Goal: Task Accomplishment & Management: Manage account settings

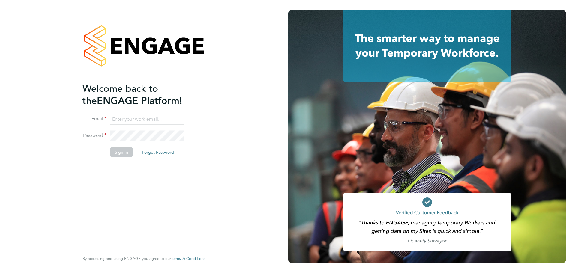
type input "lee@tribuildsolutions.com"
click at [202, 115] on div "Welcome back to the ENGAGE Platform! Email lee@tribuildsolutions.com Password S…" at bounding box center [143, 136] width 123 height 252
click at [125, 153] on button "Sign In" at bounding box center [121, 153] width 23 height 10
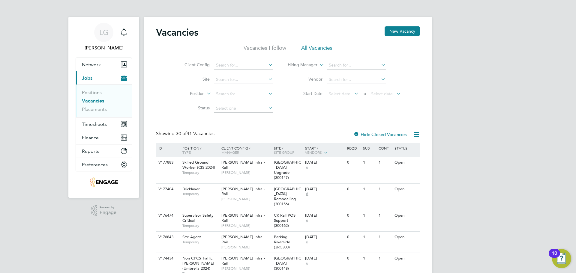
click at [126, 31] on icon "Main navigation" at bounding box center [124, 31] width 6 height 6
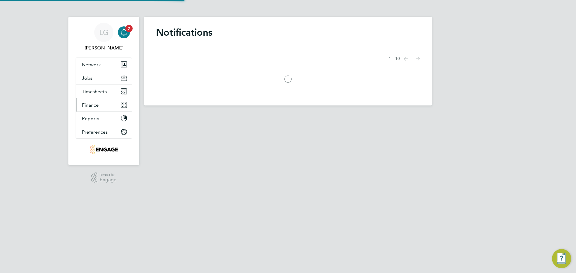
click at [97, 110] on button "Finance" at bounding box center [104, 104] width 56 height 13
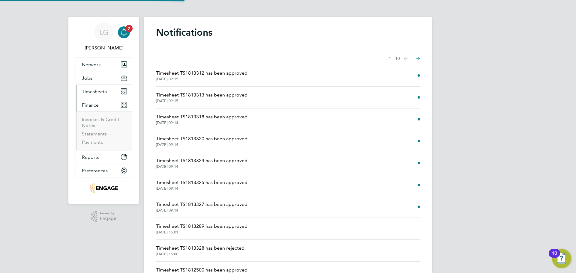
click at [96, 94] on span "Timesheets" at bounding box center [94, 92] width 25 height 6
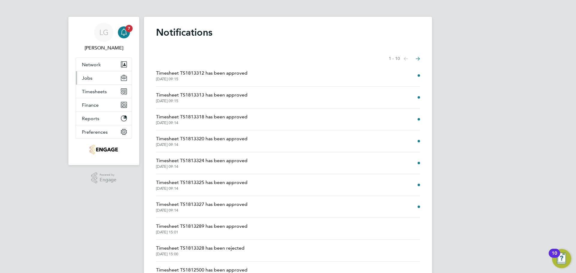
click at [94, 75] on button "Jobs" at bounding box center [104, 77] width 56 height 13
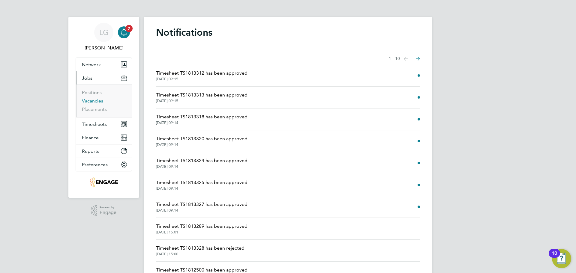
click at [97, 101] on link "Vacancies" at bounding box center [92, 101] width 21 height 6
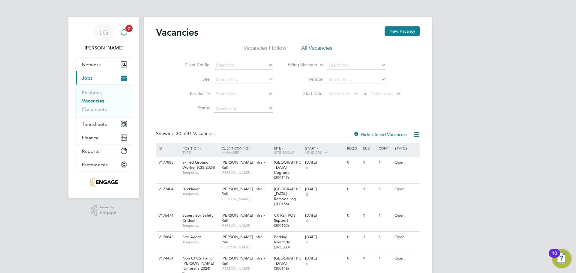
click at [123, 29] on icon "Main navigation" at bounding box center [123, 31] width 7 height 7
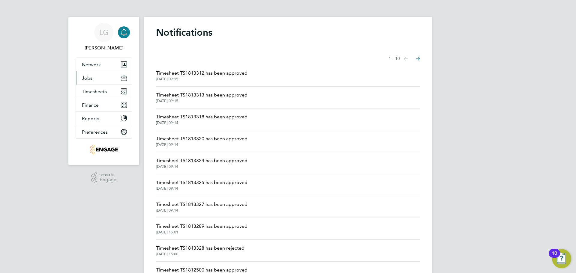
click at [87, 79] on span "Jobs" at bounding box center [87, 78] width 10 height 6
click at [48, 41] on div "LG Lee Garrity Notifications Applications: Network Team Members Businesses Site…" at bounding box center [288, 152] width 576 height 305
click at [99, 91] on span "Timesheets" at bounding box center [94, 92] width 25 height 6
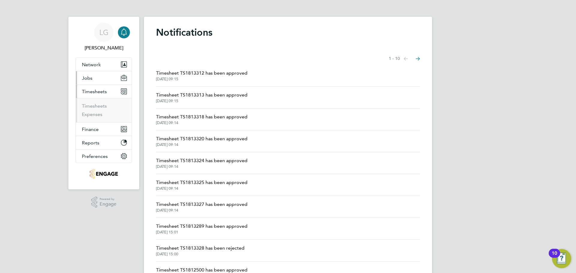
click at [90, 78] on span "Jobs" at bounding box center [87, 78] width 10 height 6
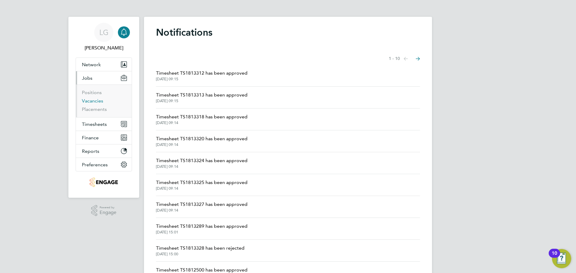
click at [100, 102] on link "Vacancies" at bounding box center [92, 101] width 21 height 6
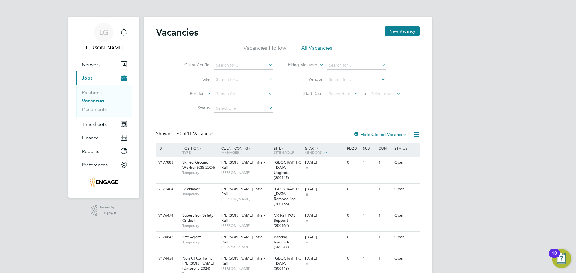
drag, startPoint x: 28, startPoint y: 86, endPoint x: 62, endPoint y: 10, distance: 83.8
drag, startPoint x: 35, startPoint y: 65, endPoint x: 72, endPoint y: 104, distance: 53.2
click at [100, 111] on link "Placements" at bounding box center [94, 109] width 25 height 6
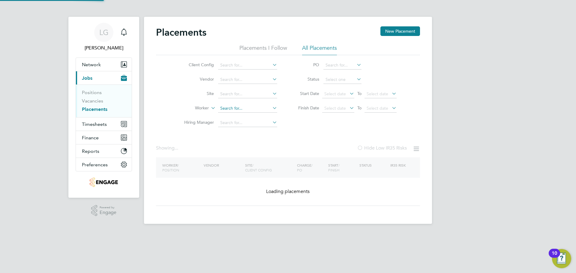
click at [234, 110] on input at bounding box center [247, 108] width 59 height 8
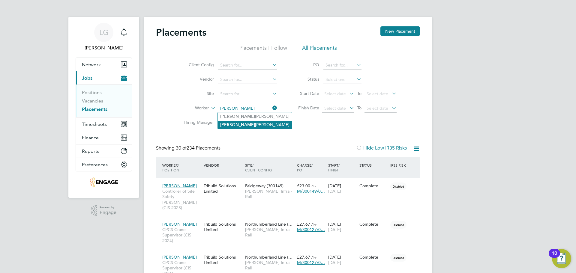
click at [241, 123] on li "Andrew Blackett" at bounding box center [255, 125] width 74 height 8
type input "Andrew Blackett"
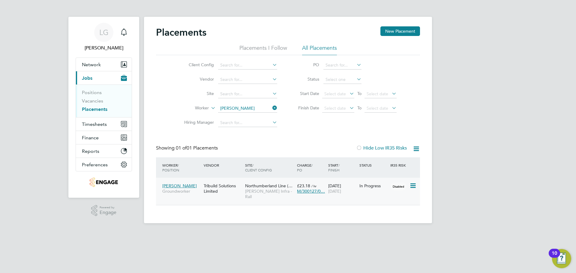
click at [243, 189] on div "Tribuild Solutions Limited" at bounding box center [222, 188] width 41 height 17
drag, startPoint x: 42, startPoint y: 121, endPoint x: 52, endPoint y: 111, distance: 14.2
click at [42, 121] on div "LG Lee Garrity Notifications Applications: Network Team Members Businesses Site…" at bounding box center [288, 116] width 576 height 233
drag, startPoint x: 273, startPoint y: 108, endPoint x: 270, endPoint y: 91, distance: 17.1
click at [271, 109] on icon at bounding box center [271, 108] width 0 height 8
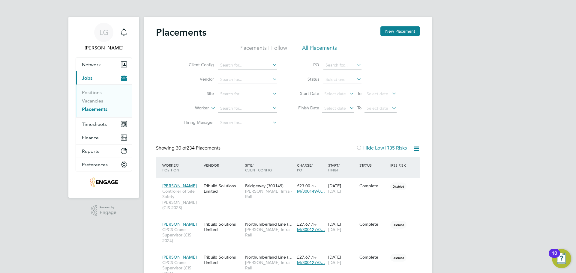
scroll to position [17, 52]
drag, startPoint x: 98, startPoint y: 101, endPoint x: 141, endPoint y: 111, distance: 44.2
click at [98, 101] on link "Vacancies" at bounding box center [92, 101] width 21 height 6
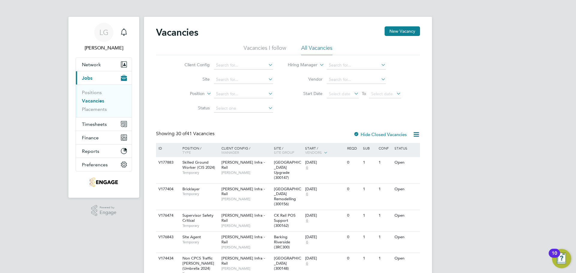
drag, startPoint x: 104, startPoint y: 108, endPoint x: 92, endPoint y: 110, distance: 11.5
click at [104, 108] on link "Placements" at bounding box center [94, 109] width 25 height 6
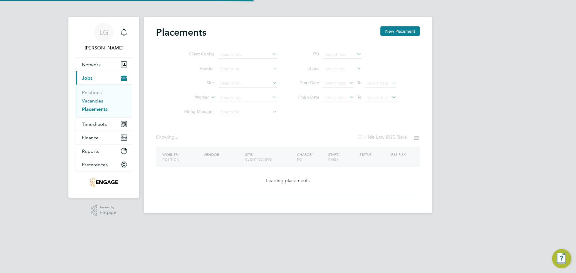
click at [93, 99] on link "Vacancies" at bounding box center [92, 101] width 21 height 6
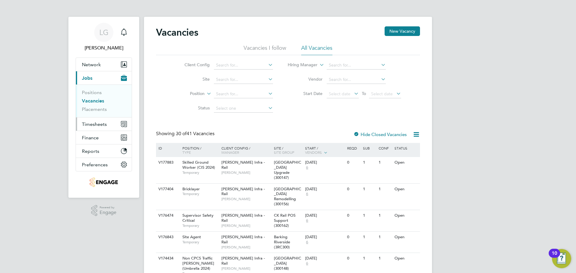
click at [101, 127] on span "Timesheets" at bounding box center [94, 124] width 25 height 6
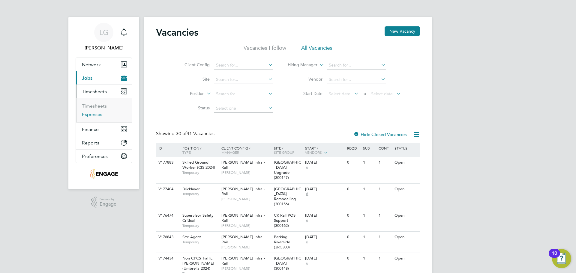
click at [92, 116] on link "Expenses" at bounding box center [92, 115] width 20 height 6
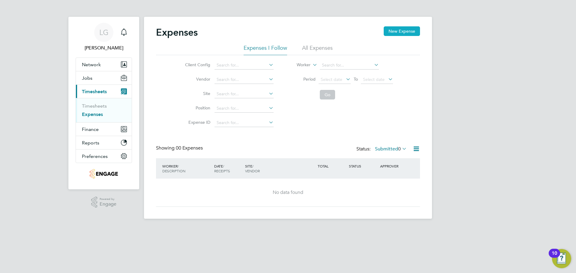
click at [405, 32] on button "New Expense" at bounding box center [402, 31] width 36 height 10
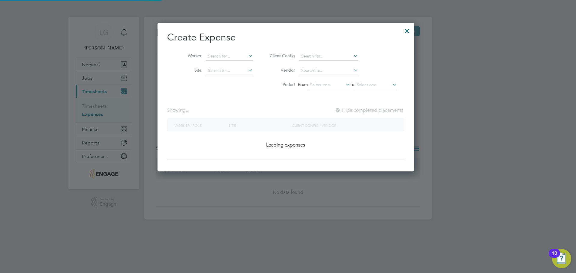
scroll to position [149, 261]
click at [228, 51] on li "Worker" at bounding box center [213, 56] width 93 height 14
click at [229, 53] on input at bounding box center [229, 56] width 47 height 8
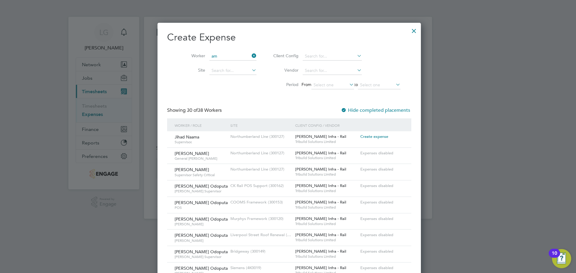
scroll to position [3, 3]
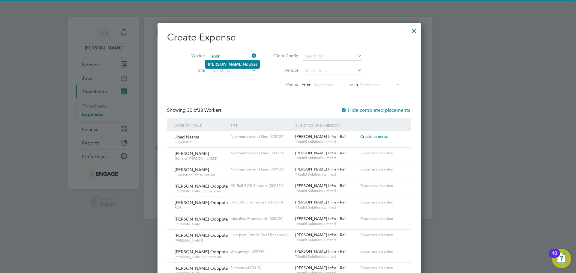
click at [226, 65] on li "Amir Nouhas" at bounding box center [232, 64] width 54 height 8
type input "[PERSON_NAME]"
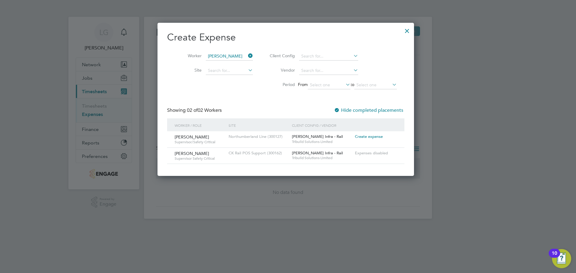
click at [372, 137] on span "Create expense" at bounding box center [369, 136] width 28 height 5
type input "Ausra Dedejeva"
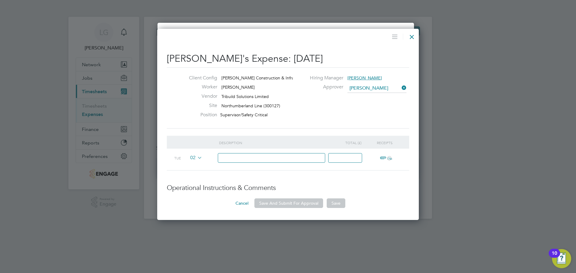
drag, startPoint x: 281, startPoint y: 159, endPoint x: 274, endPoint y: 158, distance: 7.3
click at [281, 159] on input at bounding box center [272, 158] width 108 height 10
type input "Accommodation"
click at [339, 158] on input at bounding box center [345, 158] width 34 height 10
type input "294"
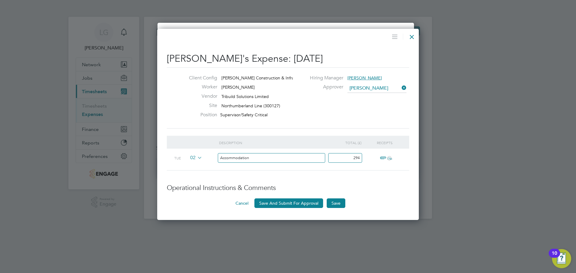
click at [388, 159] on icon "ï¼‹" at bounding box center [389, 158] width 4 height 4
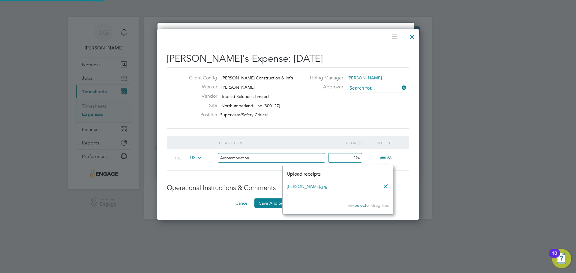
click at [374, 87] on input at bounding box center [376, 88] width 59 height 9
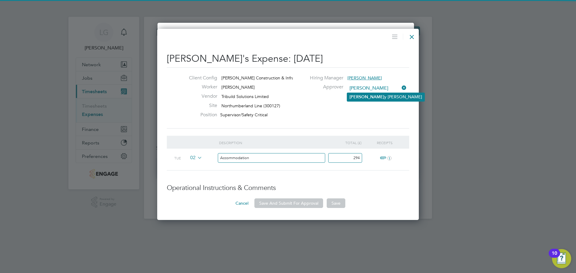
click at [380, 96] on li "Vick y Todd" at bounding box center [385, 97] width 77 height 8
type input "Vicky Todd"
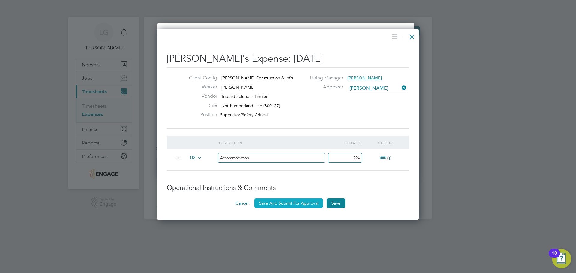
click at [299, 204] on button "Save And Submit For Approval" at bounding box center [288, 204] width 69 height 10
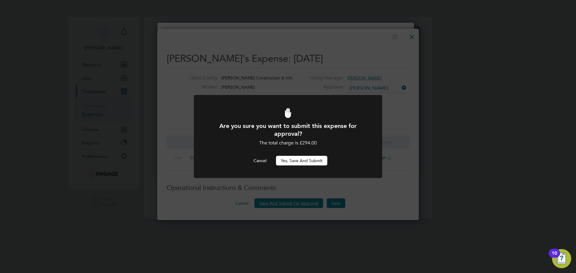
click at [293, 163] on button "Yes, Save and Submit" at bounding box center [301, 161] width 51 height 10
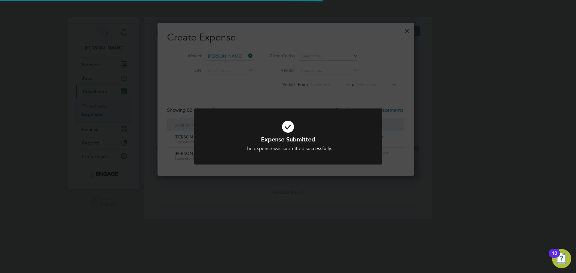
click at [31, 111] on div "Expense Submitted The expense was submitted successfully. Cancel Okay" at bounding box center [288, 136] width 576 height 273
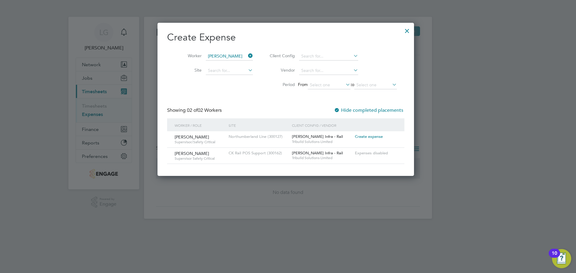
click at [411, 31] on div at bounding box center [407, 29] width 11 height 11
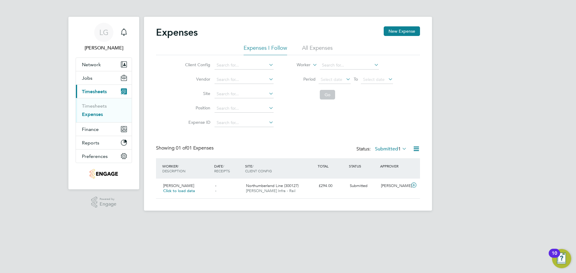
click at [45, 105] on div "LG Lee Garrity Notifications Applications: Network Team Members Businesses Site…" at bounding box center [288, 110] width 576 height 220
click at [89, 91] on span "Timesheets" at bounding box center [94, 92] width 25 height 6
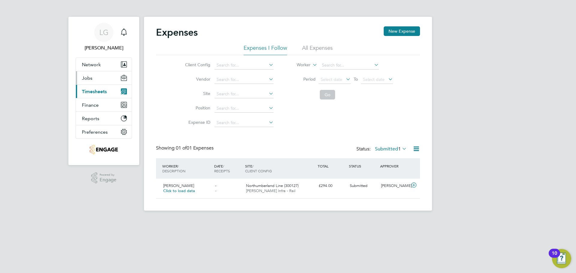
click at [90, 80] on span "Jobs" at bounding box center [87, 78] width 10 height 6
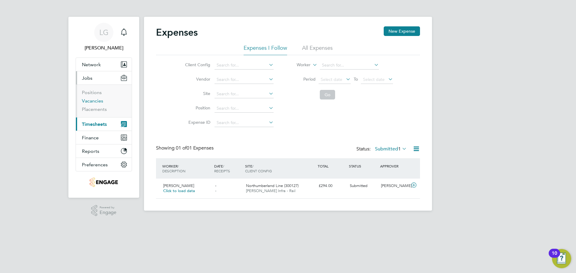
drag, startPoint x: 95, startPoint y: 101, endPoint x: 138, endPoint y: 111, distance: 44.7
click at [95, 101] on link "Vacancies" at bounding box center [92, 101] width 21 height 6
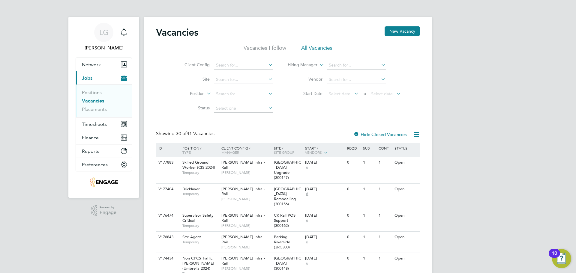
click at [95, 102] on link "Vacancies" at bounding box center [93, 101] width 22 height 6
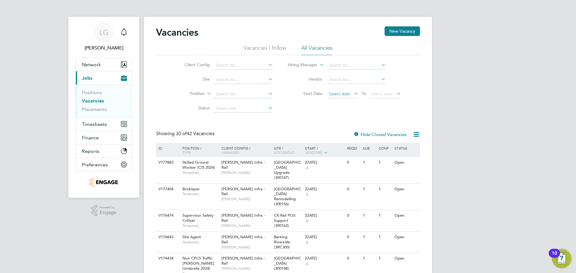
click at [345, 94] on span "Select date" at bounding box center [340, 93] width 22 height 5
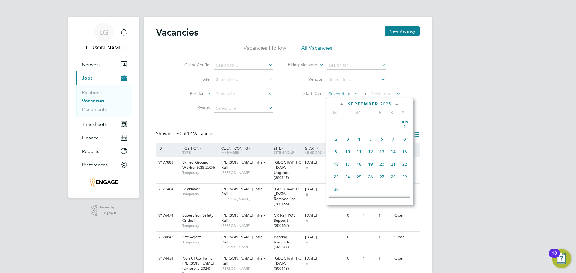
scroll to position [182, 0]
click at [336, 125] on span "18" at bounding box center [335, 121] width 11 height 11
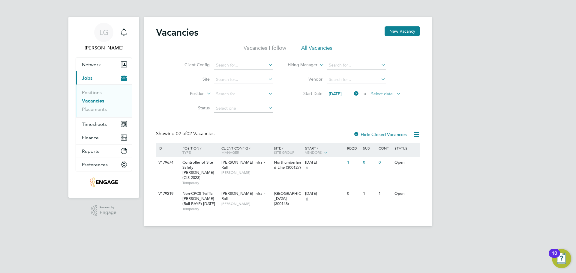
click at [379, 94] on span "Select date" at bounding box center [382, 93] width 22 height 5
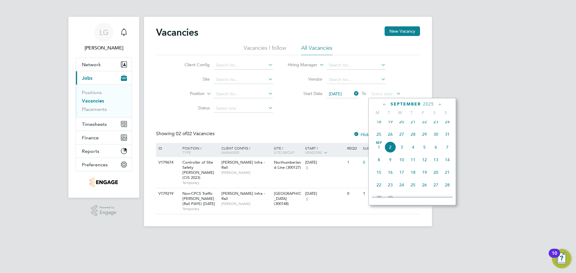
click at [377, 191] on span "22" at bounding box center [378, 184] width 11 height 11
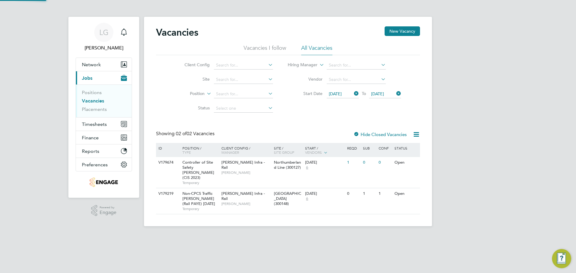
click at [340, 91] on span "18 Aug 2025" at bounding box center [335, 93] width 13 height 5
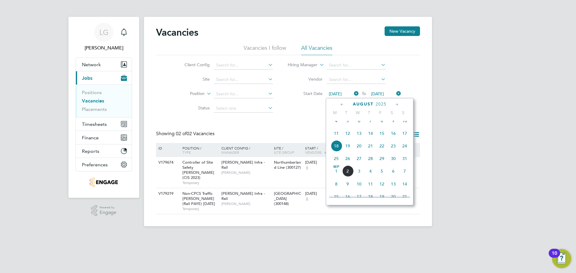
click at [337, 125] on span "4" at bounding box center [335, 120] width 11 height 11
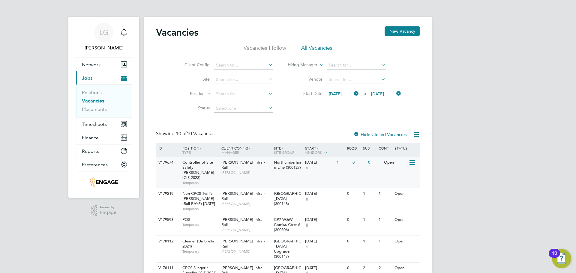
click at [333, 174] on div "V179674 Controller of Site Safety COSS (CIS 2023) Temporary Morgan Sindall Infr…" at bounding box center [288, 172] width 264 height 31
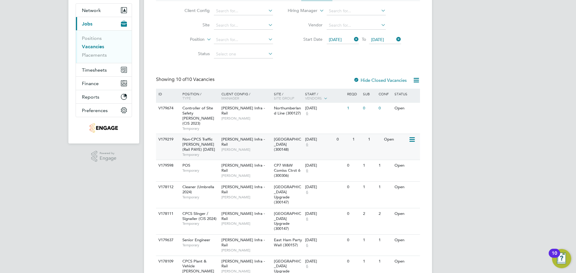
scroll to position [60, 0]
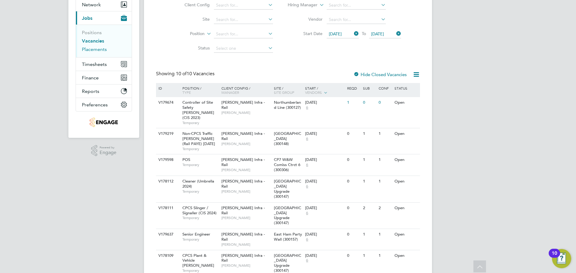
drag, startPoint x: 96, startPoint y: 49, endPoint x: 134, endPoint y: 61, distance: 39.4
click at [96, 49] on link "Placements" at bounding box center [94, 49] width 25 height 6
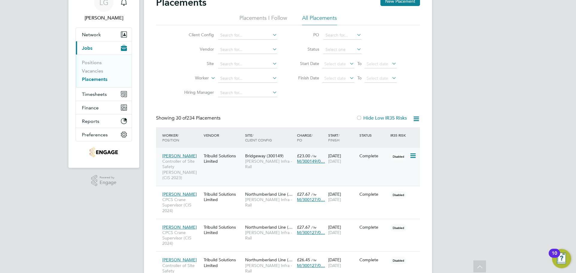
click at [252, 169] on div "Amir Nouhas Controller of Site Safety COSS (CIS 2023) Tribuild Solutions Limite…" at bounding box center [288, 167] width 264 height 38
click at [269, 169] on div "Amir Nouhas Controller of Site Safety COSS (CIS 2023) Tribuild Solutions Limite…" at bounding box center [288, 167] width 264 height 38
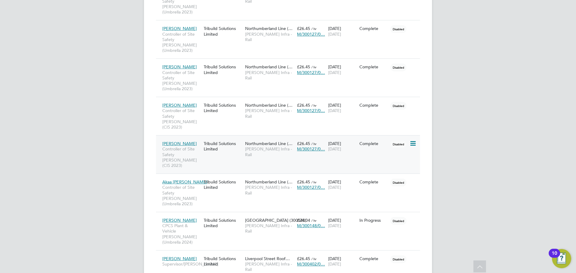
click at [412, 140] on icon at bounding box center [412, 143] width 6 height 7
click at [246, 135] on div "Paul Millband Controller of Site Safety COSS (CIS 2023) Tribuild Solutions Limi…" at bounding box center [288, 154] width 264 height 38
click at [411, 140] on icon at bounding box center [412, 143] width 6 height 7
click at [258, 146] on span "[PERSON_NAME] Infra - Rail" at bounding box center [269, 151] width 49 height 11
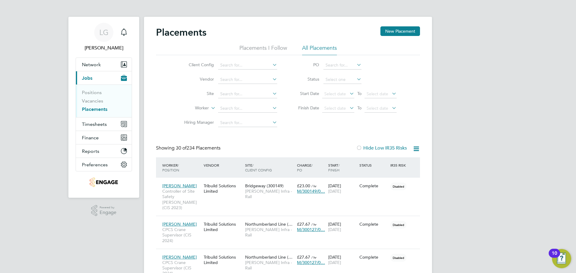
drag, startPoint x: 101, startPoint y: 110, endPoint x: 113, endPoint y: 105, distance: 13.2
click at [101, 110] on link "Placements" at bounding box center [94, 109] width 25 height 6
click at [94, 123] on span "Timesheets" at bounding box center [94, 124] width 25 height 6
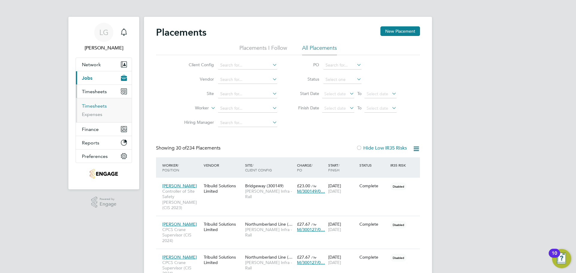
click at [97, 106] on link "Timesheets" at bounding box center [94, 106] width 25 height 6
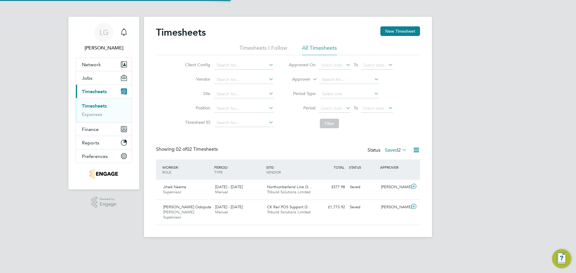
scroll to position [15, 52]
click at [318, 187] on div "£577.98 Saved" at bounding box center [331, 187] width 31 height 10
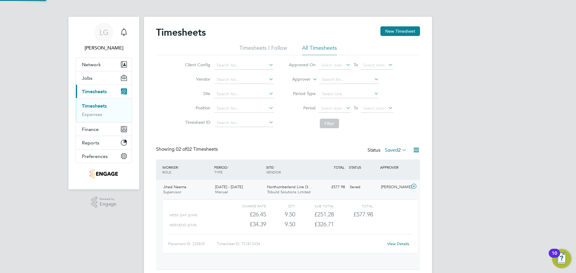
scroll to position [10, 58]
click at [399, 241] on div "View Details" at bounding box center [397, 244] width 29 height 10
click at [399, 243] on link "View Details" at bounding box center [398, 243] width 22 height 5
click at [98, 106] on link "Timesheets" at bounding box center [94, 106] width 25 height 6
click at [123, 23] on link "Notifications 1" at bounding box center [124, 32] width 12 height 19
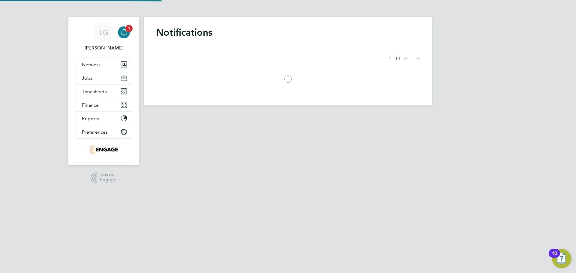
click at [126, 25] on app-badge "1" at bounding box center [128, 28] width 7 height 6
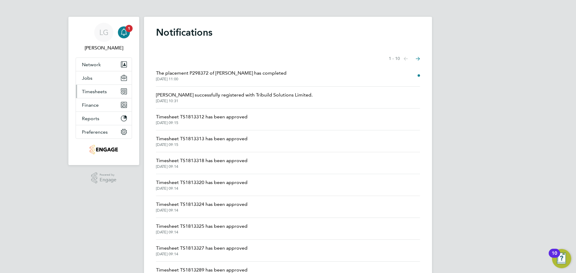
click at [104, 93] on span "Timesheets" at bounding box center [94, 92] width 25 height 6
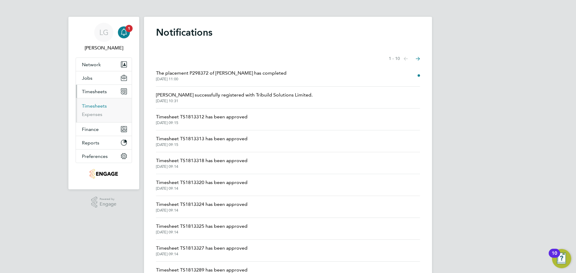
click at [97, 108] on link "Timesheets" at bounding box center [94, 106] width 25 height 6
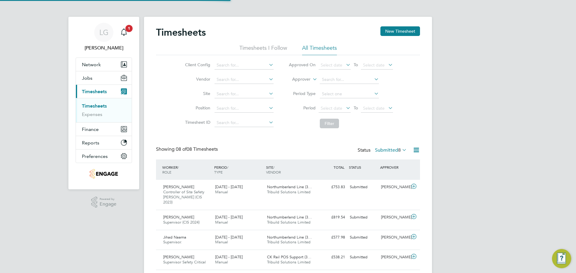
scroll to position [15, 52]
click at [42, 74] on div "LG Lee Garrity Notifications Applications: Network Team Members Businesses Site…" at bounding box center [288, 186] width 576 height 372
click at [97, 107] on link "Timesheets" at bounding box center [94, 106] width 25 height 6
click at [126, 31] on icon "Main navigation" at bounding box center [124, 31] width 6 height 6
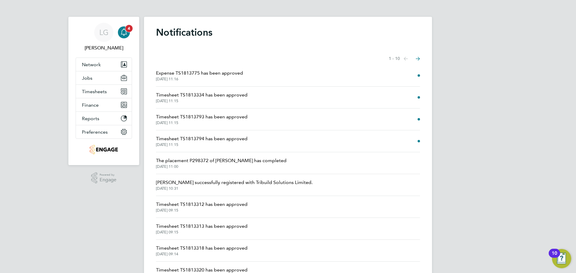
click at [125, 30] on app-badge "4" at bounding box center [128, 28] width 7 height 6
click at [100, 92] on span "Timesheets" at bounding box center [94, 92] width 25 height 6
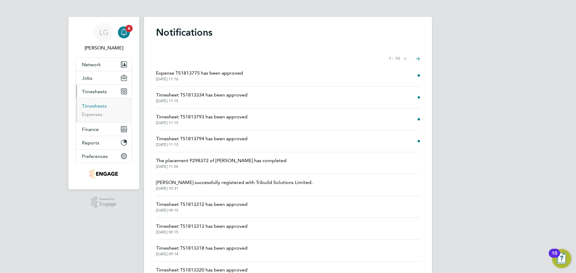
click at [96, 107] on link "Timesheets" at bounding box center [94, 106] width 25 height 6
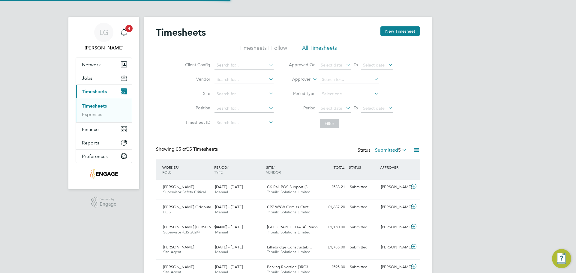
scroll to position [15, 52]
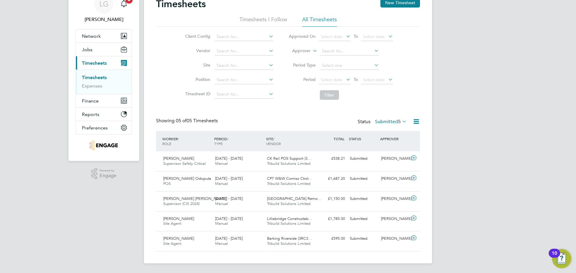
click at [398, 119] on span "5" at bounding box center [399, 122] width 3 height 6
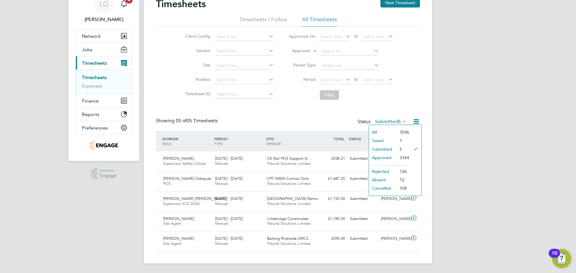
click at [390, 140] on li "Saved" at bounding box center [383, 140] width 28 height 8
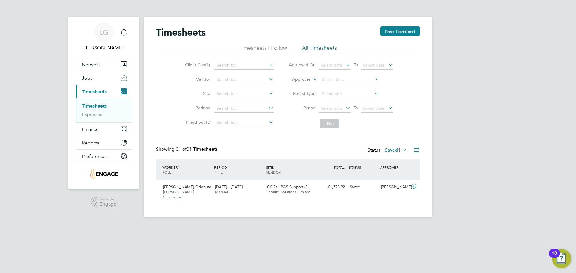
click at [391, 150] on label "Saved 1" at bounding box center [396, 150] width 22 height 6
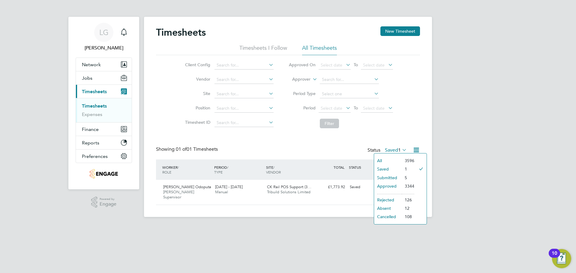
click at [56, 109] on div "LG Lee Garrity Notifications Applications: Network Team Members Businesses Site…" at bounding box center [288, 113] width 576 height 227
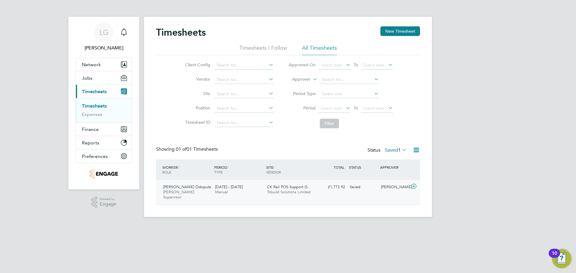
click at [282, 190] on div "CK Rail POS Support (3… Tribuild Solutions Limited" at bounding box center [290, 189] width 52 height 15
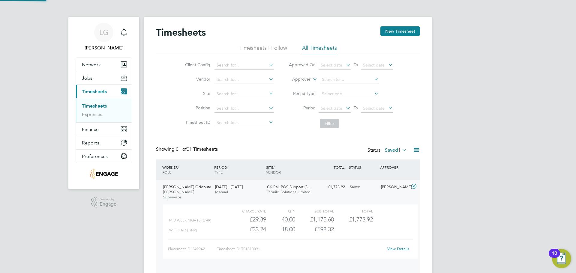
scroll to position [10, 58]
click at [394, 246] on link "View Details" at bounding box center [398, 248] width 22 height 5
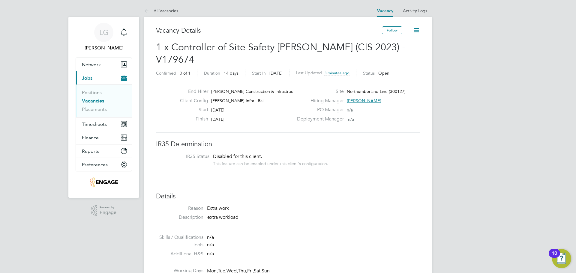
click at [414, 30] on icon at bounding box center [415, 29] width 7 height 7
click at [252, 29] on h3 "Vacancy Details" at bounding box center [269, 30] width 226 height 9
drag, startPoint x: 148, startPoint y: 10, endPoint x: 154, endPoint y: 12, distance: 5.3
click at [148, 10] on icon at bounding box center [147, 10] width 7 height 7
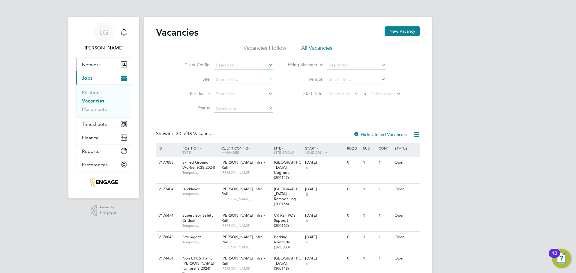
click at [93, 65] on span "Network" at bounding box center [91, 65] width 19 height 6
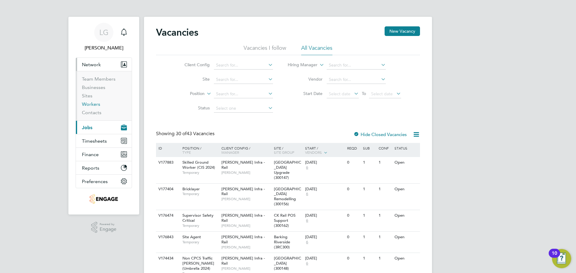
click at [95, 103] on link "Workers" at bounding box center [91, 104] width 18 height 6
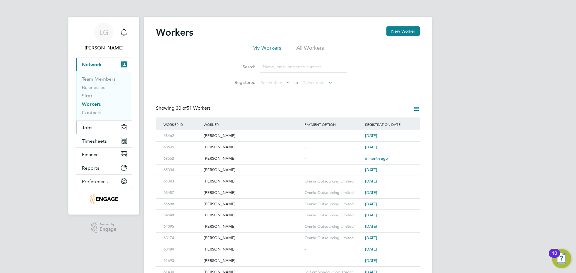
click at [92, 128] on button "Jobs" at bounding box center [104, 127] width 56 height 13
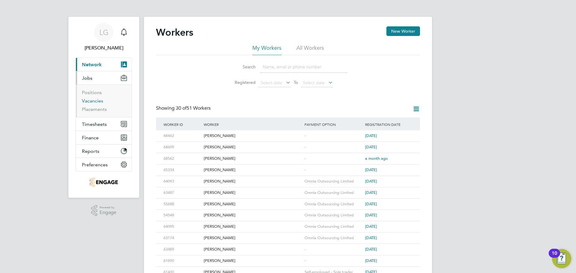
click at [95, 101] on link "Vacancies" at bounding box center [92, 101] width 21 height 6
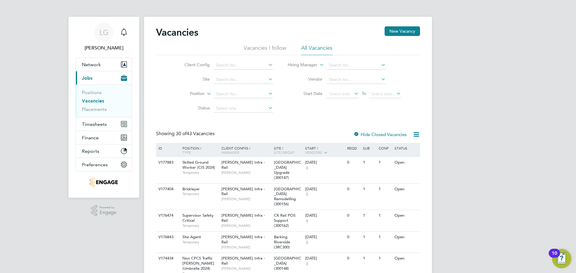
click at [353, 91] on icon at bounding box center [353, 93] width 0 height 8
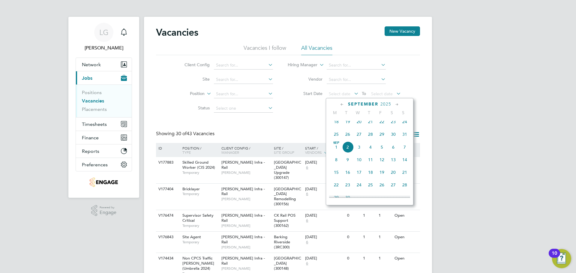
click at [337, 126] on span "18" at bounding box center [335, 121] width 11 height 11
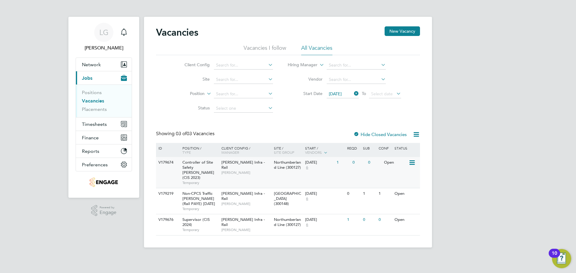
click at [350, 171] on div "V179674 Controller of Site Safety COSS (CIS 2023) Temporary Morgan Sindall Infr…" at bounding box center [288, 172] width 264 height 31
click at [124, 32] on icon "Main navigation" at bounding box center [123, 31] width 7 height 7
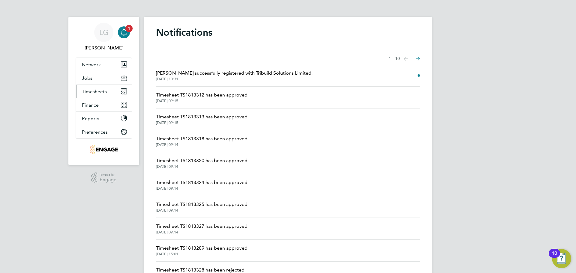
click at [92, 90] on span "Timesheets" at bounding box center [94, 92] width 25 height 6
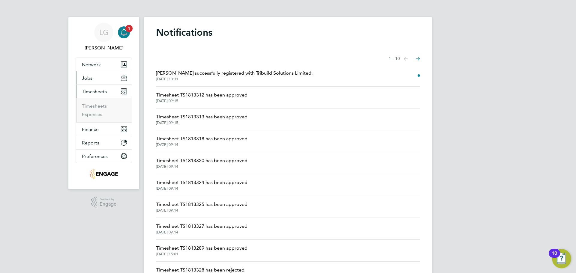
click at [89, 79] on span "Jobs" at bounding box center [87, 78] width 10 height 6
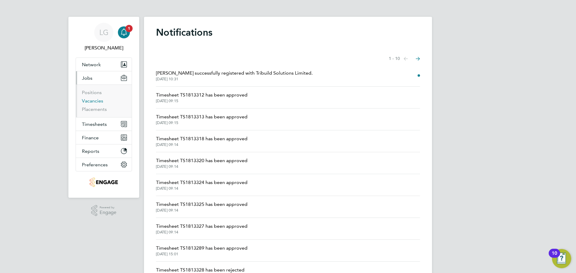
click at [99, 103] on link "Vacancies" at bounding box center [92, 101] width 21 height 6
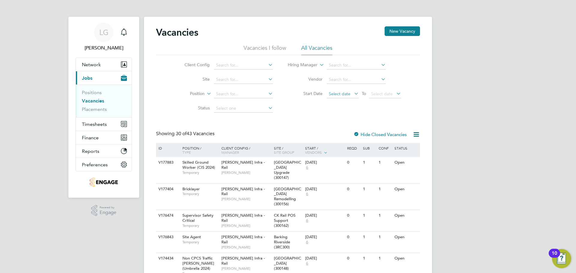
click at [343, 91] on span "Select date" at bounding box center [340, 93] width 22 height 5
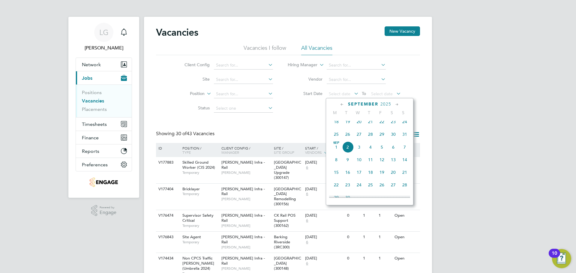
click at [336, 124] on span "18" at bounding box center [335, 121] width 11 height 11
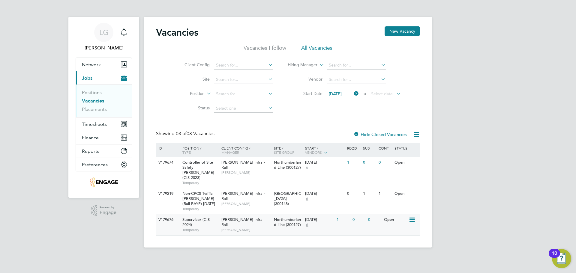
click at [333, 222] on div "18 Aug 2025 6" at bounding box center [318, 222] width 31 height 16
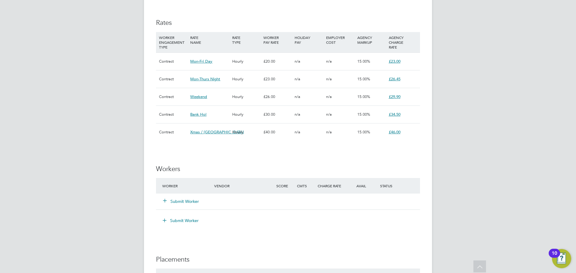
scroll to position [360, 0]
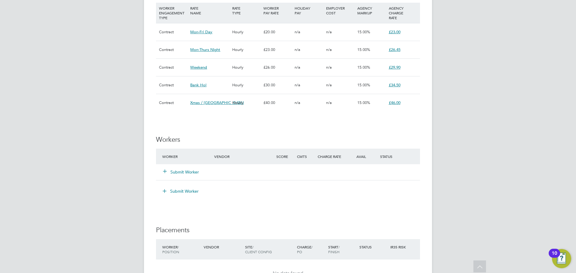
click at [180, 169] on button "Submit Worker" at bounding box center [181, 172] width 36 height 6
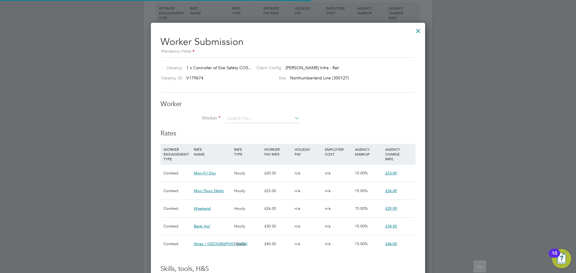
scroll to position [18, 41]
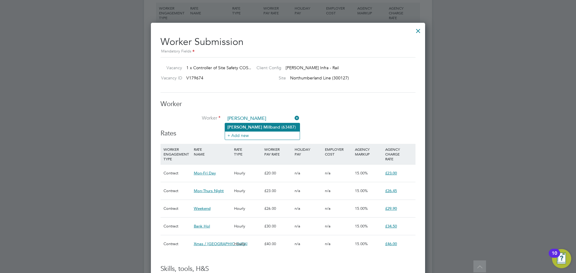
click at [258, 126] on li "[PERSON_NAME] llband (63487)" at bounding box center [262, 127] width 75 height 8
type input "[PERSON_NAME] (63487)"
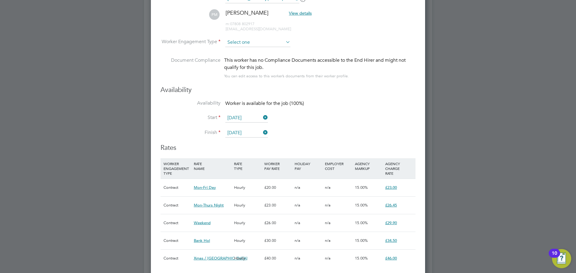
click at [261, 44] on input at bounding box center [257, 42] width 65 height 9
click at [265, 50] on li "Contract" at bounding box center [258, 51] width 66 height 8
type input "Contract"
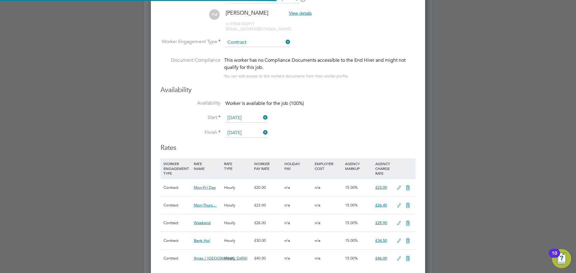
click at [366, 95] on div "Availability Availability Worker is available for the job (100%) Start [DATE] F…" at bounding box center [287, 115] width 255 height 58
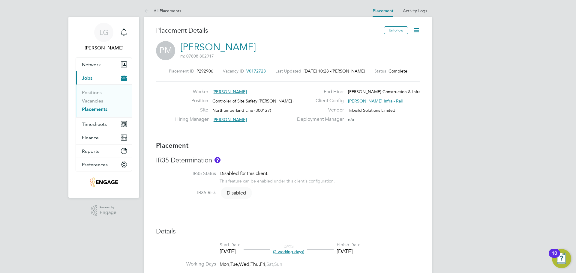
click at [415, 30] on icon at bounding box center [415, 29] width 7 height 7
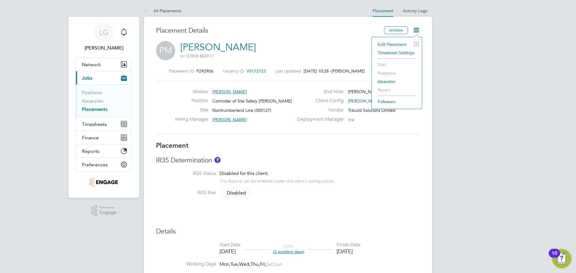
click at [397, 45] on li "Edit Placement e" at bounding box center [397, 44] width 44 height 8
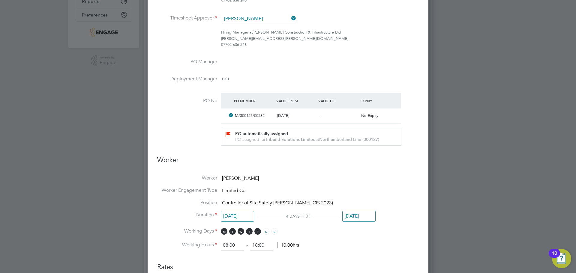
click at [361, 215] on input "09 Jun 2025" at bounding box center [358, 216] width 33 height 11
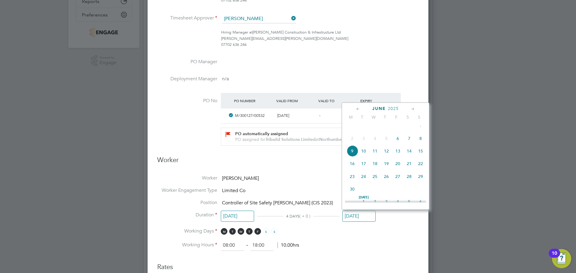
click at [413, 109] on icon at bounding box center [413, 109] width 6 height 7
click at [352, 192] on span "Sep 1" at bounding box center [351, 186] width 11 height 11
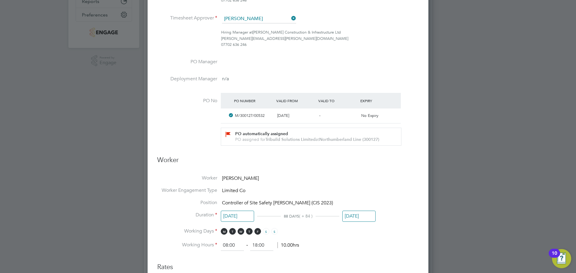
click at [390, 170] on ng-form "Deployment End Hirer Morgan Sindall Construction & Infrastructure Ltd Client Co…" at bounding box center [287, 242] width 261 height 669
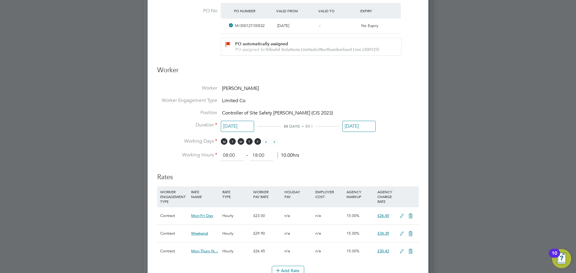
click at [360, 125] on input "01 Sep 2025" at bounding box center [358, 126] width 33 height 11
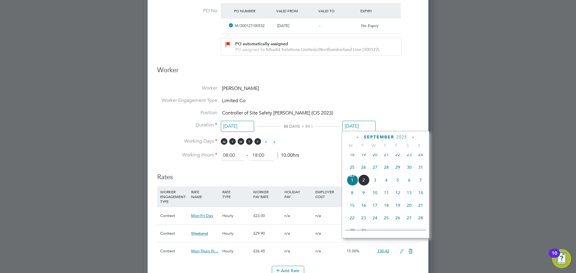
click at [353, 223] on span "22" at bounding box center [351, 217] width 11 height 11
type input "22 Sep 2025"
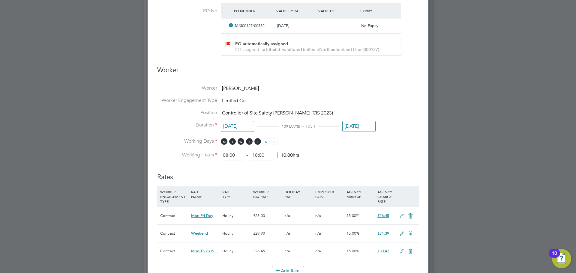
click at [352, 155] on li "Working Hours 08:00 ‐ 18:00 10.00hrs" at bounding box center [287, 155] width 261 height 11
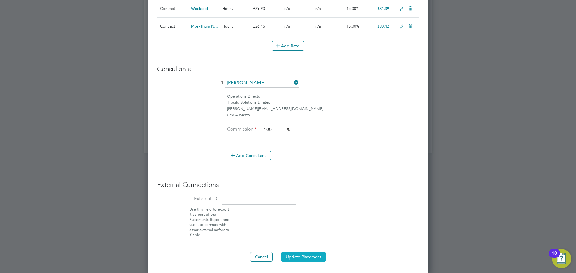
click at [307, 255] on button "Update Placement" at bounding box center [303, 257] width 45 height 10
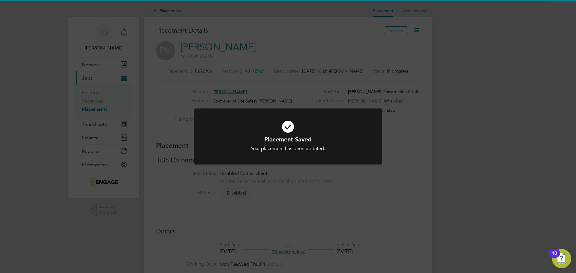
click at [484, 84] on div "Placement Saved Your placement has been updated. Cancel Okay" at bounding box center [288, 136] width 576 height 273
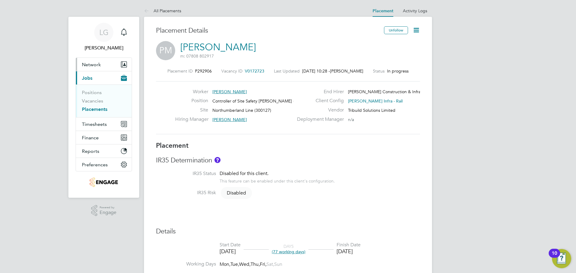
click at [94, 64] on span "Network" at bounding box center [91, 65] width 19 height 6
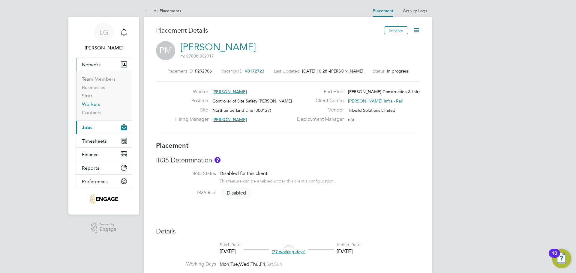
click at [94, 104] on link "Workers" at bounding box center [91, 104] width 18 height 6
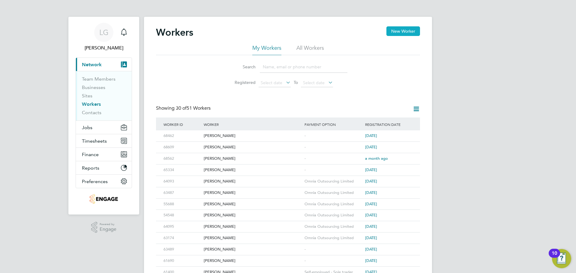
click at [397, 28] on button "New Worker" at bounding box center [403, 31] width 34 height 10
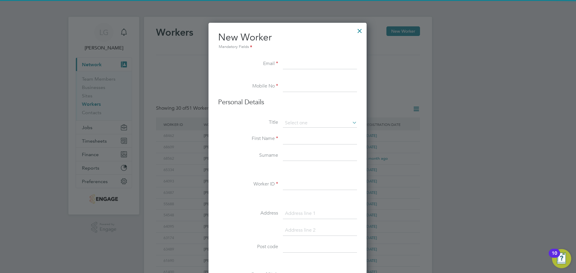
click at [296, 64] on input at bounding box center [320, 64] width 74 height 11
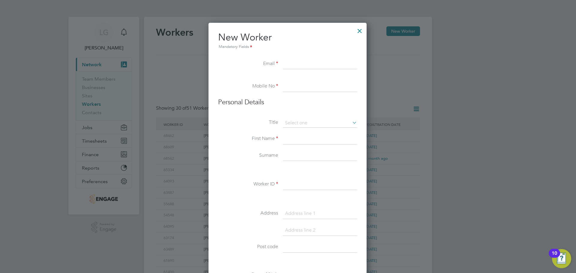
click at [309, 68] on input at bounding box center [320, 64] width 74 height 11
paste input "Tomjuddeasby@gmail.com"
type input "Tomjuddeasby@gmail.com"
click at [307, 88] on input at bounding box center [320, 86] width 74 height 11
click at [306, 88] on input at bounding box center [320, 86] width 74 height 11
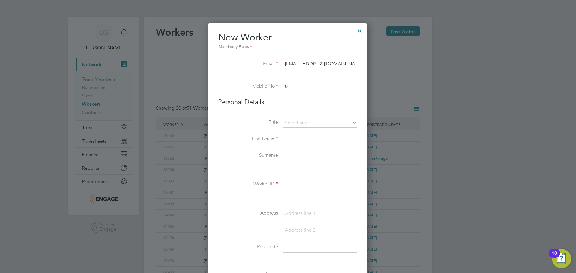
paste input "7854 449368"
type input "07854 449368"
click at [313, 124] on input at bounding box center [320, 123] width 74 height 9
click at [313, 131] on li "Mr" at bounding box center [319, 132] width 75 height 8
type input "Mr"
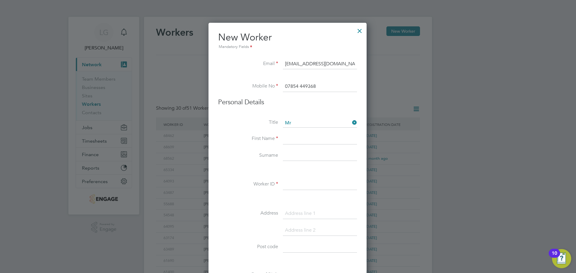
click at [313, 140] on input at bounding box center [320, 139] width 74 height 11
type input "[PERSON_NAME]"
type input "Easby"
click at [312, 188] on input at bounding box center [320, 184] width 74 height 11
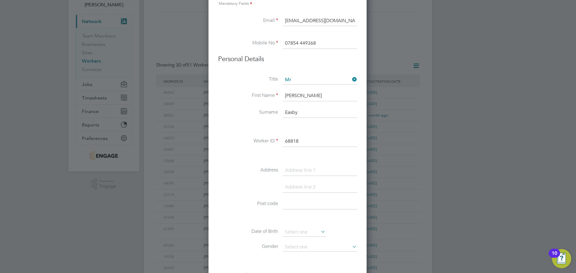
scroll to position [90, 0]
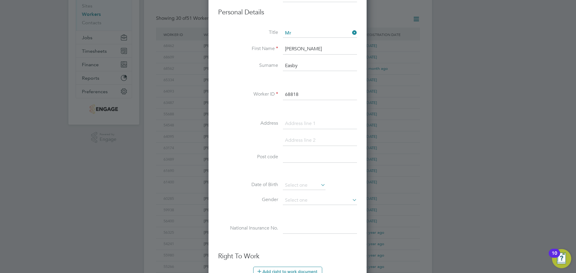
type input "68818"
click at [308, 124] on input at bounding box center [320, 123] width 74 height 11
paste input "41 avalon drive"
type input "41 avalon drive"
click at [297, 160] on input at bounding box center [320, 157] width 74 height 11
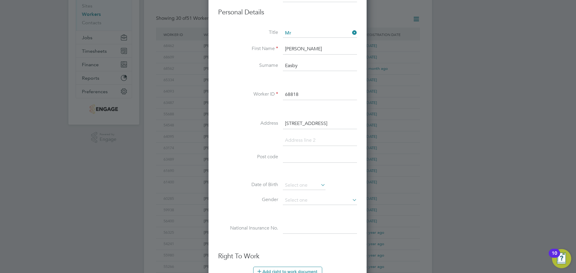
paste input "NE15 7SF"
type input "NE15 7SF"
click at [295, 137] on input at bounding box center [320, 140] width 74 height 11
paste input "South West Denton"
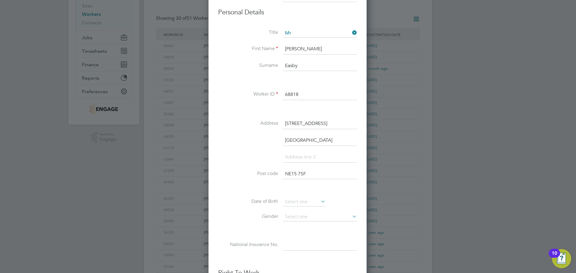
scroll to position [527, 159]
type input "South West Denton"
click at [244, 140] on li "South West Denton" at bounding box center [287, 143] width 139 height 17
click at [307, 202] on input at bounding box center [304, 202] width 43 height 9
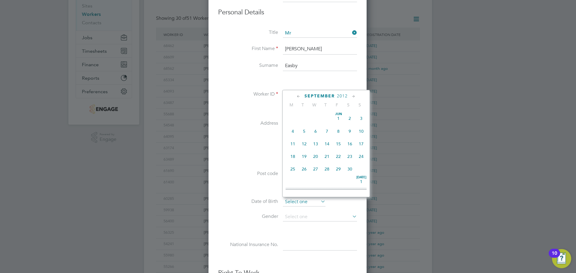
scroll to position [182, 0]
click at [338, 95] on span "2012" at bounding box center [342, 96] width 11 height 5
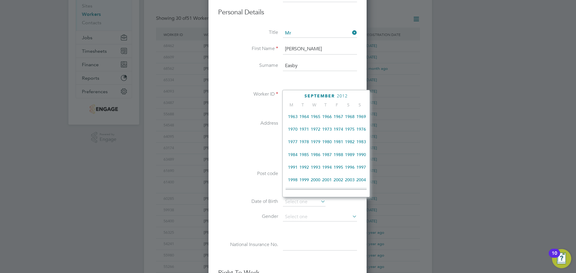
scroll to position [99, 0]
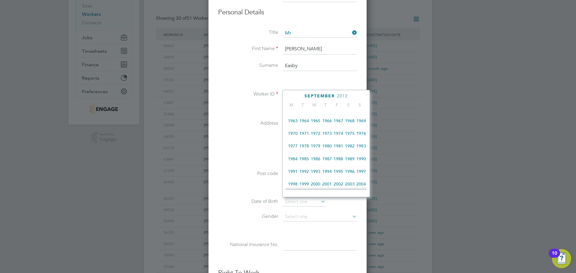
click at [307, 174] on span "1992" at bounding box center [303, 171] width 11 height 11
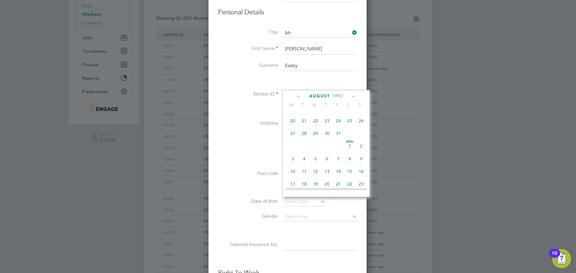
click at [297, 97] on icon at bounding box center [299, 96] width 6 height 7
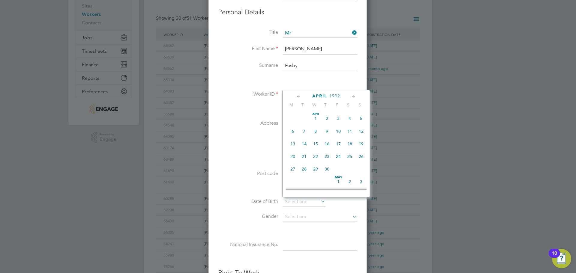
click at [297, 97] on icon at bounding box center [299, 96] width 6 height 7
click at [315, 157] on span "18" at bounding box center [315, 156] width 11 height 11
type input "18 Mar 1992"
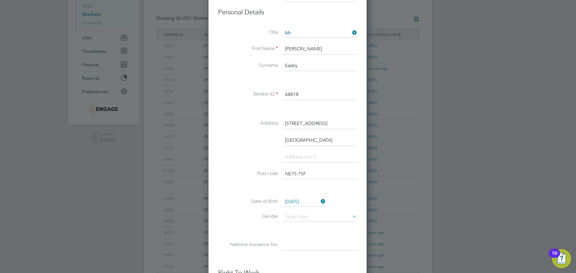
scroll to position [180, 0]
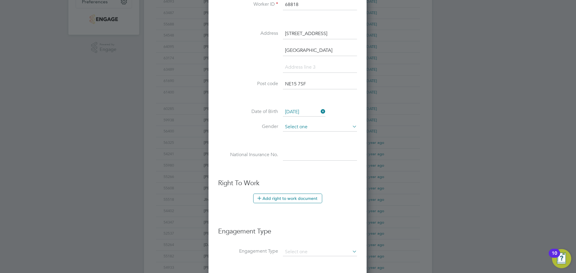
click at [321, 130] on input at bounding box center [320, 127] width 74 height 9
click at [318, 136] on li "Male" at bounding box center [319, 136] width 75 height 8
type input "Male"
click at [315, 154] on input at bounding box center [320, 155] width 74 height 11
paste input "JW 78 15 71 D"
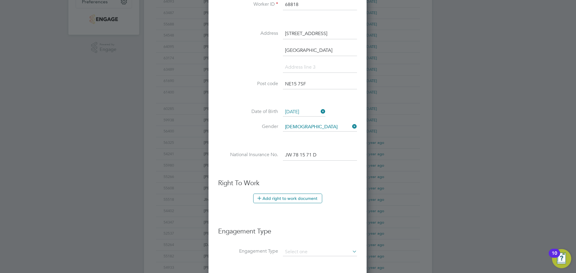
type input "JW 78 15 71 D"
click at [301, 174] on ul "New Worker Mandatory Fields Email Tomjuddeasby@gmail.com Mobile No 07854 449368…" at bounding box center [287, 104] width 139 height 506
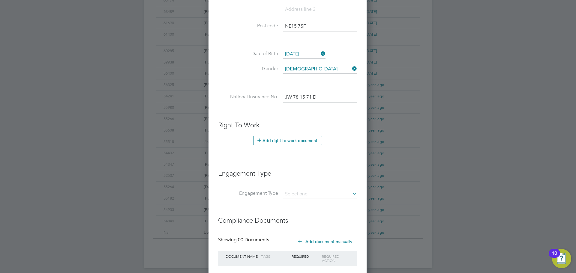
scroll to position [240, 0]
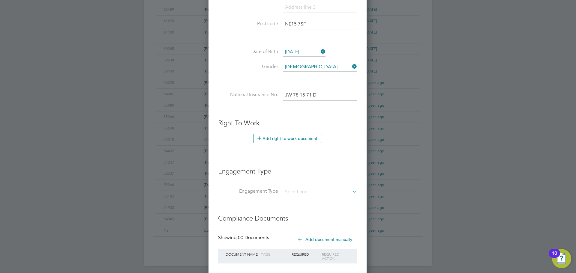
click at [295, 138] on button "Add right to work document" at bounding box center [287, 139] width 69 height 10
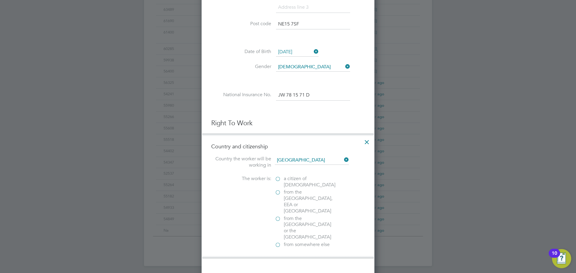
scroll to position [617, 173]
click at [297, 177] on span "a citizen of United Kingdom" at bounding box center [310, 182] width 52 height 13
click at [0, 0] on input "a citizen of United Kingdom" at bounding box center [0, 0] width 0 height 0
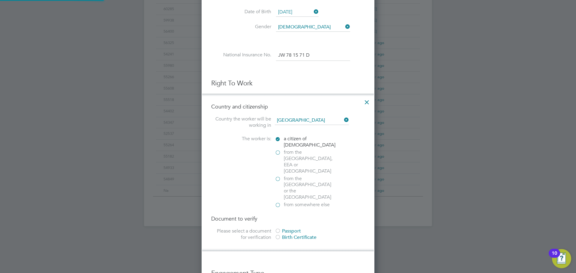
scroll to position [330, 0]
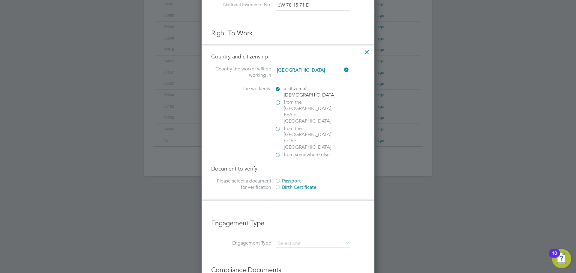
click at [286, 178] on div "Passport" at bounding box center [320, 181] width 90 height 6
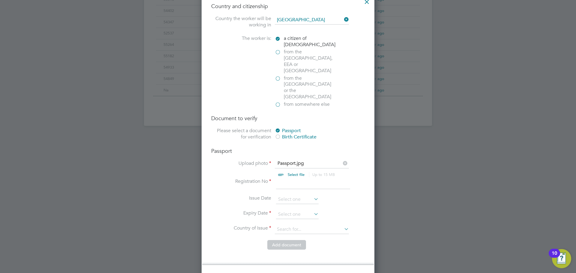
scroll to position [390, 0]
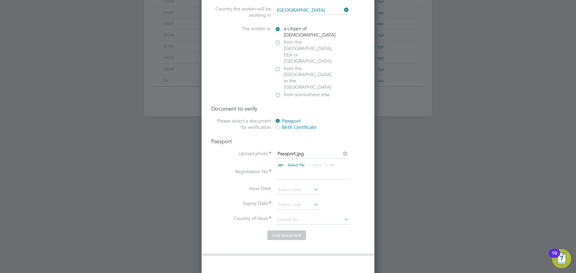
click at [295, 169] on input at bounding box center [313, 174] width 74 height 11
click at [297, 169] on input at bounding box center [313, 174] width 74 height 11
type input "129323785"
click at [298, 201] on input at bounding box center [297, 205] width 43 height 9
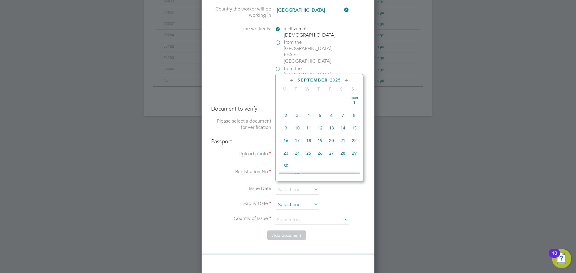
scroll to position [182, 0]
click at [336, 80] on span "2025" at bounding box center [335, 80] width 11 height 5
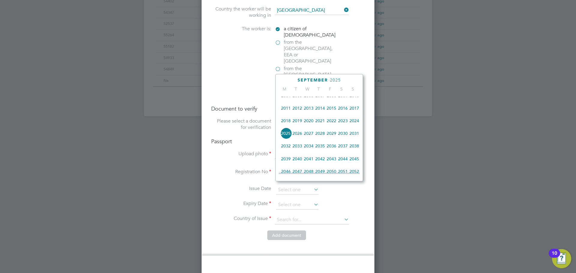
click at [287, 151] on span "2032" at bounding box center [285, 145] width 11 height 11
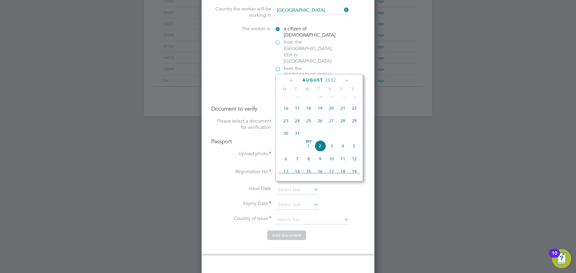
click at [291, 80] on icon at bounding box center [292, 80] width 6 height 7
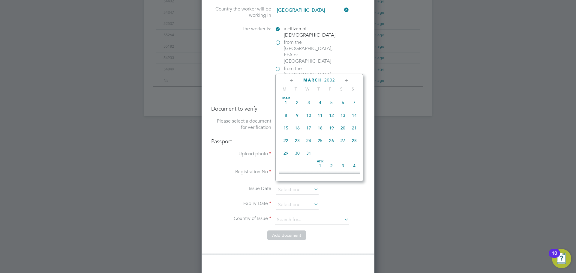
click at [291, 80] on icon at bounding box center [292, 80] width 6 height 7
click at [321, 115] on span "5" at bounding box center [319, 115] width 11 height 11
type input "05 Feb 2032"
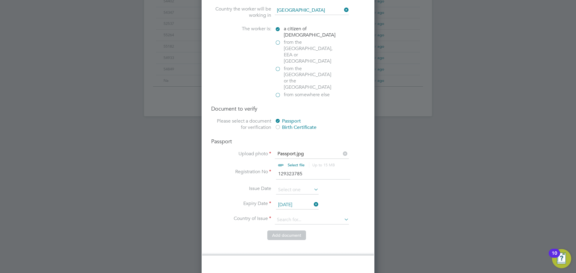
click at [346, 231] on li "Add document" at bounding box center [288, 239] width 154 height 16
click at [338, 216] on input at bounding box center [312, 220] width 74 height 9
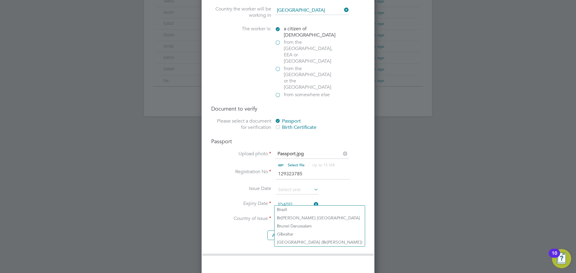
type input "b"
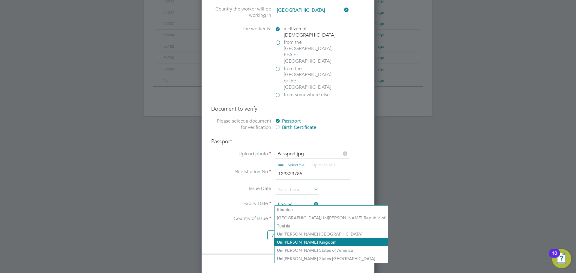
click at [322, 240] on li "Uni ted Kingdom" at bounding box center [330, 242] width 113 height 8
type input "United Kingdom"
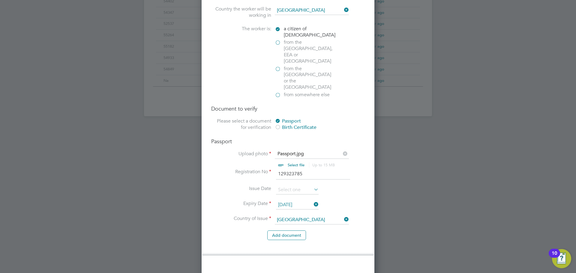
click at [362, 231] on li "Add document" at bounding box center [288, 239] width 154 height 16
click at [296, 231] on button "Add document" at bounding box center [286, 236] width 39 height 10
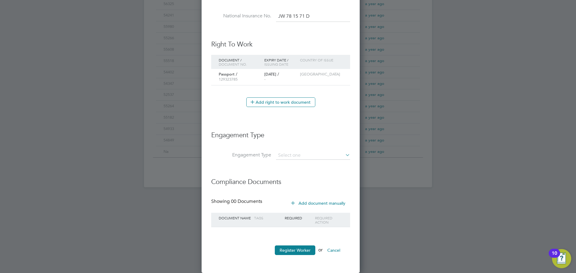
scroll to position [570, 159]
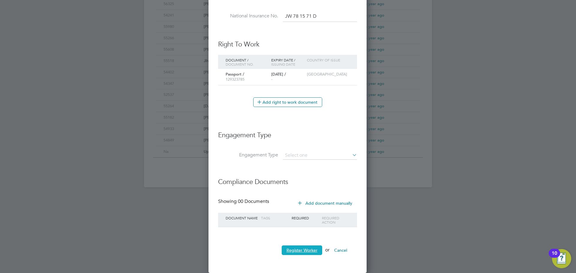
click at [305, 250] on button "Register Worker" at bounding box center [302, 251] width 40 height 10
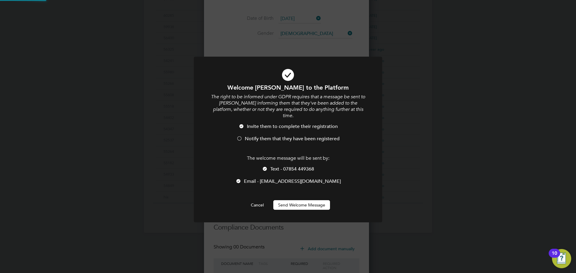
scroll to position [0, 0]
click at [271, 128] on li "Invite them to complete their registration" at bounding box center [288, 130] width 156 height 12
click at [287, 166] on span "Text - 07854 449368" at bounding box center [292, 169] width 44 height 6
click at [299, 200] on button "Send Welcome Message" at bounding box center [301, 205] width 57 height 10
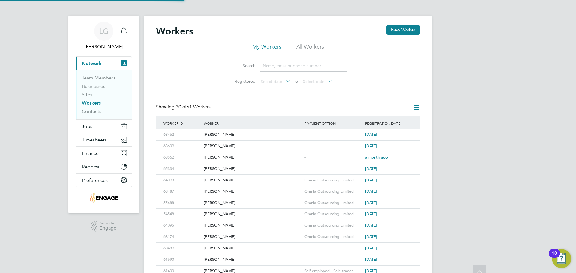
scroll to position [0, 0]
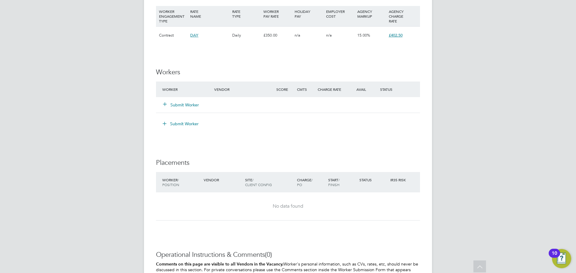
scroll to position [390, 0]
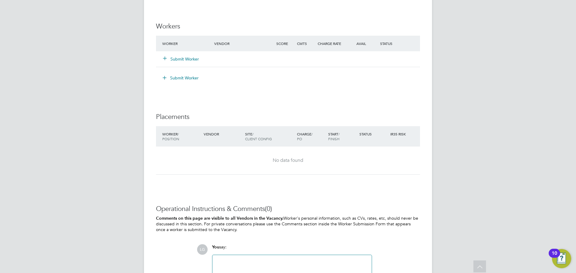
click at [174, 57] on button "Submit Worker" at bounding box center [181, 59] width 36 height 6
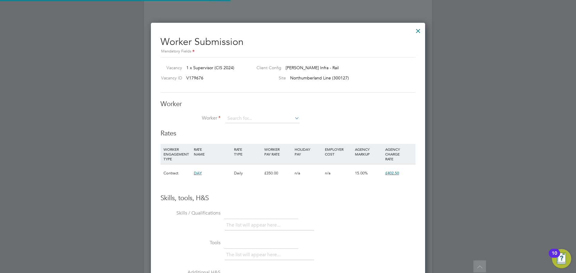
scroll to position [364, 274]
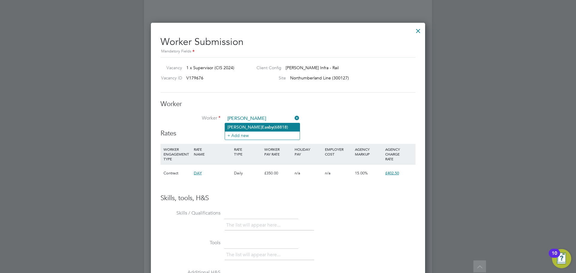
click at [262, 127] on b "Easby" at bounding box center [268, 127] width 12 height 5
type input "[PERSON_NAME] (68818)"
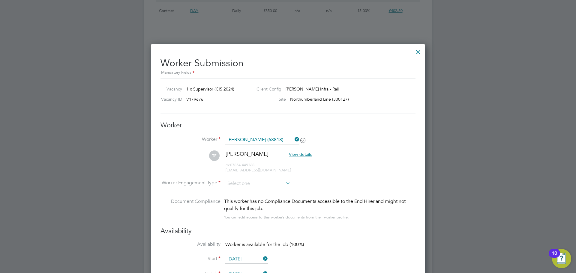
scroll to position [338, 0]
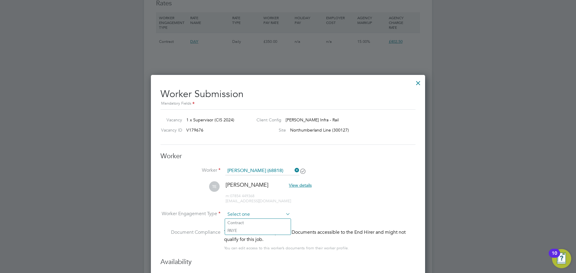
click at [276, 212] on input at bounding box center [257, 214] width 65 height 9
click at [262, 222] on li "Contract" at bounding box center [258, 223] width 66 height 8
type input "Contract"
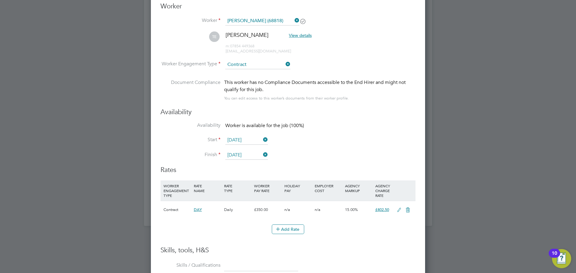
click at [367, 248] on h3 "Skills, tools, H&S" at bounding box center [287, 250] width 255 height 9
click at [399, 208] on icon at bounding box center [398, 210] width 7 height 5
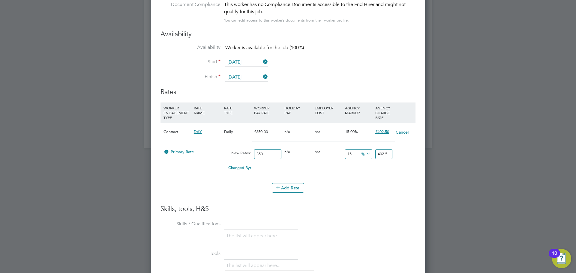
scroll to position [608, 0]
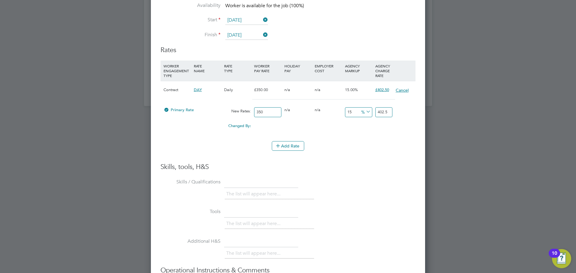
click at [403, 88] on button "Cancel" at bounding box center [401, 90] width 13 height 6
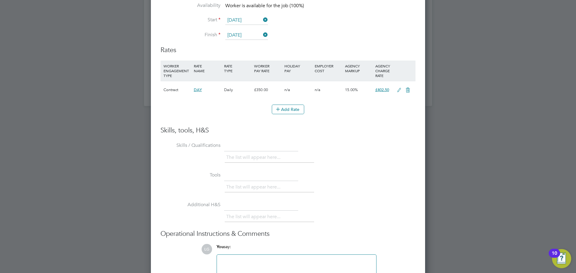
click at [408, 90] on icon at bounding box center [407, 90] width 7 height 5
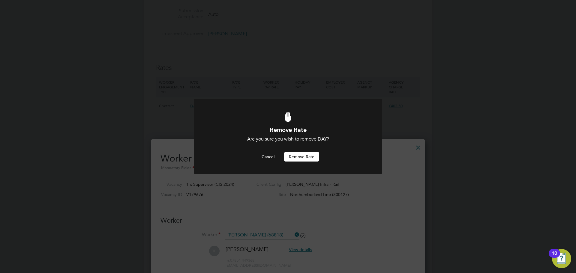
scroll to position [0, 0]
click at [303, 159] on button "Remove rate" at bounding box center [301, 157] width 35 height 10
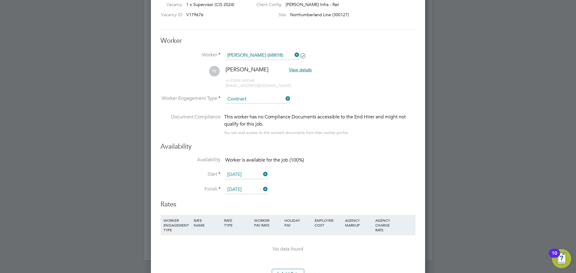
scroll to position [543, 0]
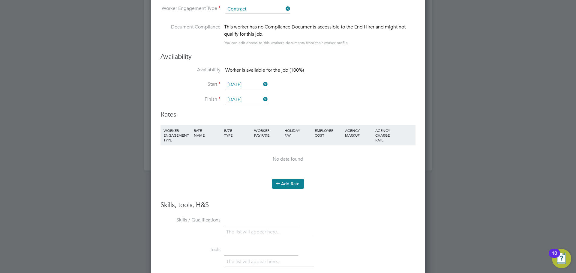
click at [295, 181] on button "Add Rate" at bounding box center [288, 184] width 32 height 10
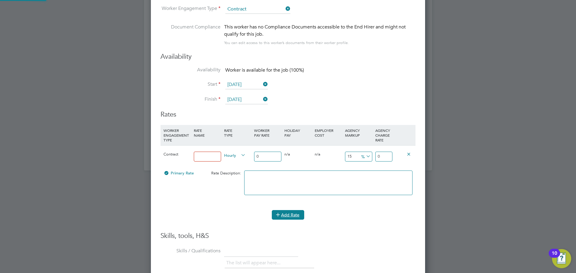
scroll to position [555, 274]
click at [214, 156] on input at bounding box center [207, 157] width 27 height 10
drag, startPoint x: 214, startPoint y: 156, endPoint x: 184, endPoint y: 157, distance: 30.0
click at [184, 157] on div "Contract 24.57 Hourly 0 0 n/a 0 n/a 15 0 % 0" at bounding box center [287, 156] width 255 height 22
type input "Weekday"
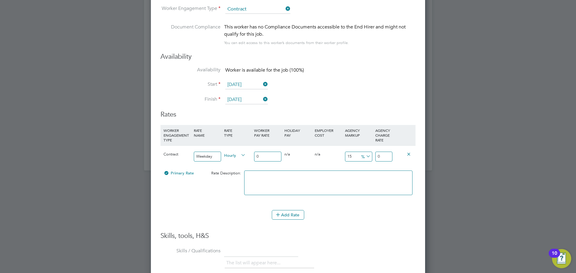
drag, startPoint x: 261, startPoint y: 157, endPoint x: 254, endPoint y: 158, distance: 7.2
click at [254, 158] on input "0" at bounding box center [267, 157] width 27 height 10
type input "2"
type input "2.3"
type input "24"
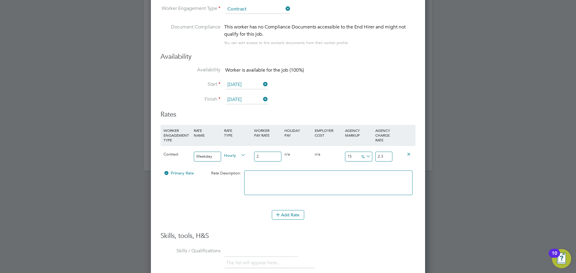
type input "27.6"
type input "24.5"
type input "28.175"
type input "24.57"
type input "28.2555"
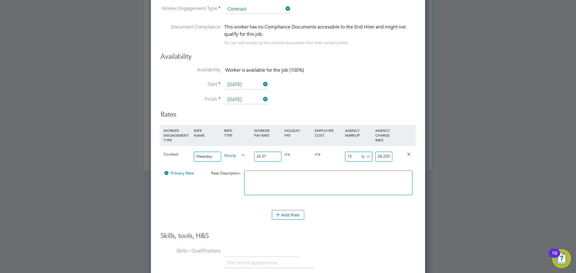
type input "24.57"
click at [227, 188] on div "Primary Rate Rate Description:" at bounding box center [287, 186] width 255 height 37
click at [296, 216] on button "Add Rate" at bounding box center [288, 215] width 32 height 10
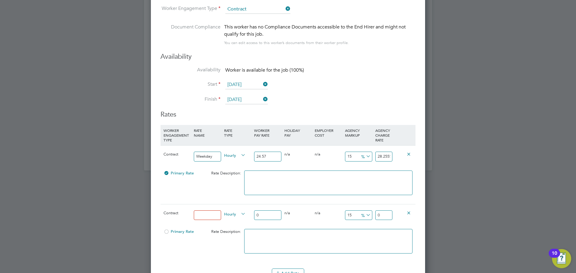
click at [208, 214] on input at bounding box center [207, 216] width 27 height 10
type input "Nights"
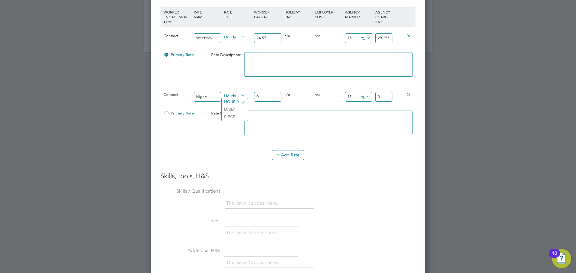
scroll to position [662, 0]
click at [270, 95] on input "0" at bounding box center [267, 96] width 27 height 10
drag, startPoint x: 270, startPoint y: 95, endPoint x: 252, endPoint y: 96, distance: 18.0
click at [248, 95] on div "Contract Nights Hourly 0 0 n/a 0 n/a 15 0 % 0" at bounding box center [287, 96] width 255 height 22
type input "2"
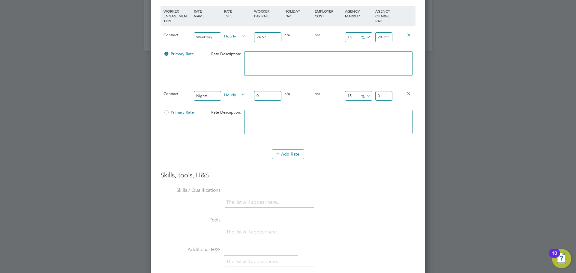
type input "2.3"
type input "28"
type input "32.2"
type input "28.2"
type input "32.43"
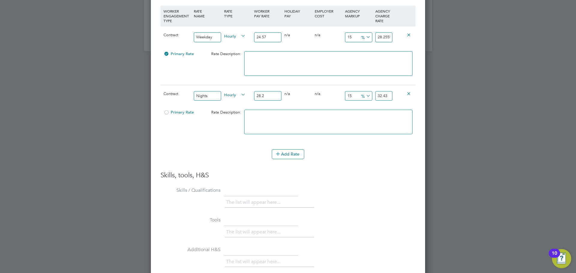
type input "28.26"
type input "32.499"
type input "28.26"
click at [370, 173] on h3 "Skills, tools, H&S" at bounding box center [287, 175] width 255 height 9
click at [294, 154] on button "Add Rate" at bounding box center [288, 154] width 32 height 10
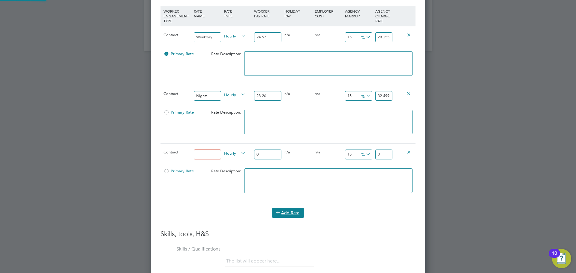
scroll to position [673, 274]
click at [209, 155] on input at bounding box center [207, 155] width 27 height 10
type input "Weekend"
type input "3"
type input "3.45"
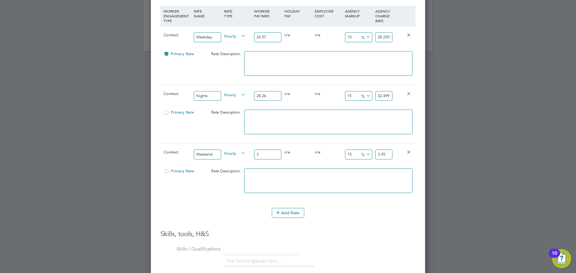
type input "31"
type input "35.65"
type input "31.9"
type input "36.685"
type input "31.94"
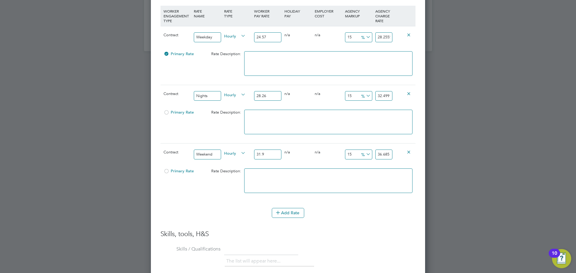
type input "36.731"
type input "31.94"
click at [185, 194] on div "Primary Rate Rate Description:" at bounding box center [287, 184] width 255 height 37
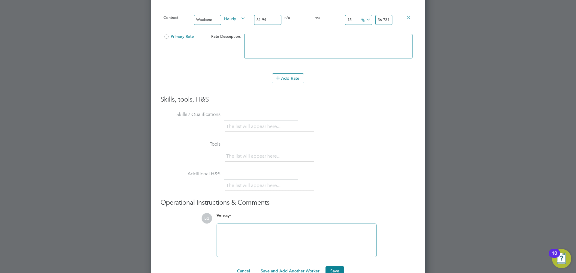
scroll to position [812, 0]
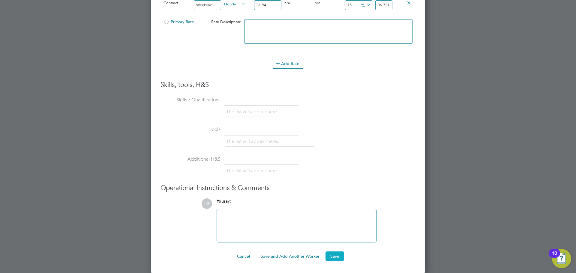
click at [333, 258] on button "Save" at bounding box center [334, 257] width 19 height 10
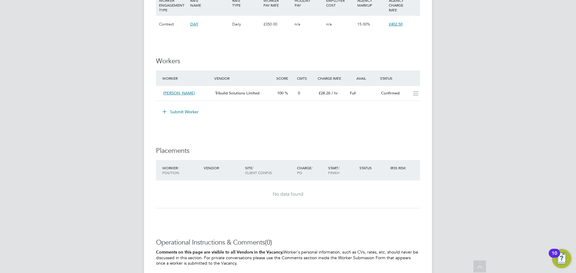
scroll to position [330, 0]
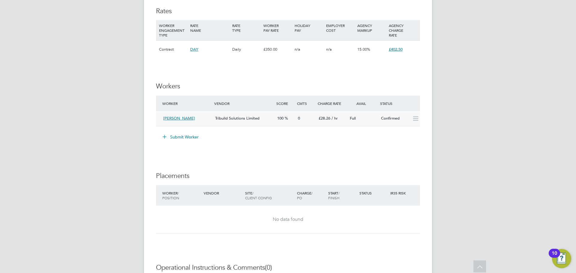
click at [258, 122] on div "Tribuild Solutions Limited" at bounding box center [244, 119] width 62 height 10
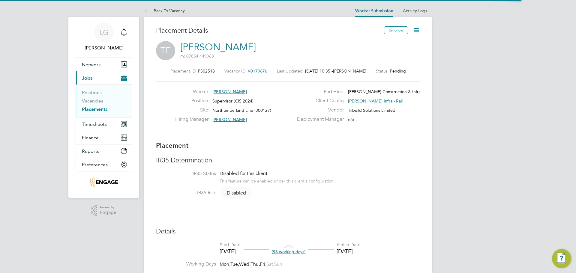
scroll to position [3, 3]
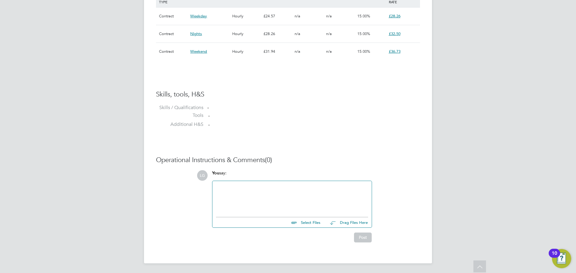
click at [273, 191] on div at bounding box center [292, 198] width 152 height 26
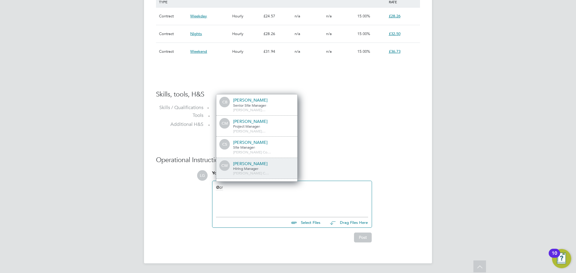
click at [260, 161] on div "Craig Westmoreland" at bounding box center [263, 163] width 60 height 5
click at [241, 161] on div "Craig Westmoreland" at bounding box center [263, 163] width 60 height 5
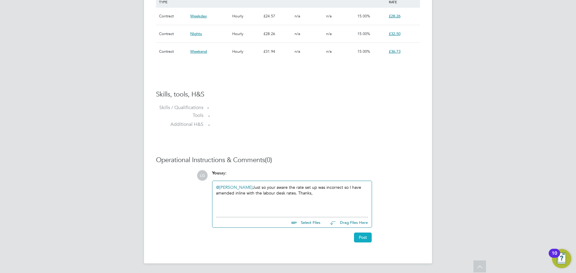
click at [364, 238] on button "Post" at bounding box center [363, 238] width 18 height 10
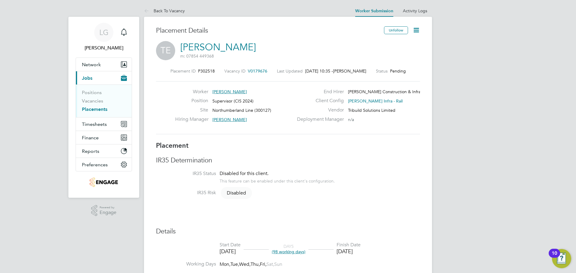
click at [419, 29] on icon at bounding box center [415, 29] width 7 height 7
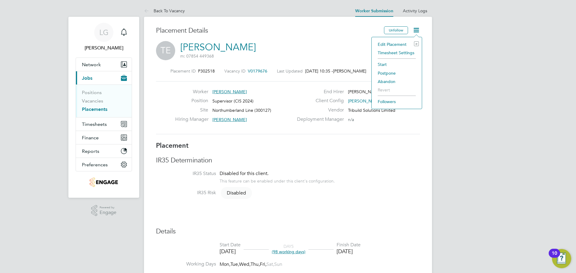
click at [386, 64] on li "Start" at bounding box center [397, 64] width 44 height 8
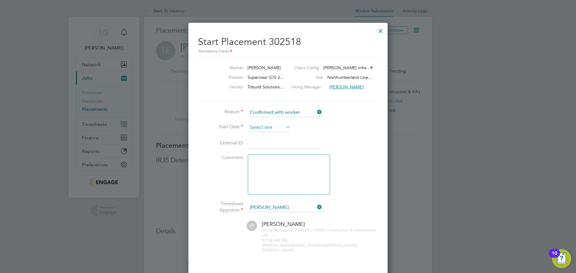
click at [275, 128] on input at bounding box center [269, 127] width 43 height 9
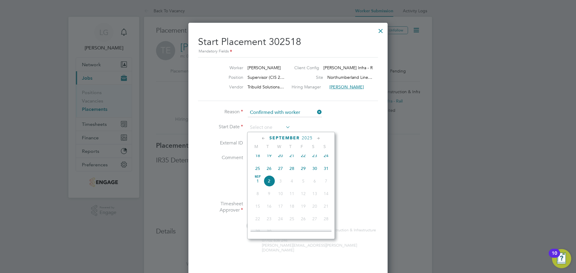
click at [258, 158] on span "18" at bounding box center [257, 155] width 11 height 11
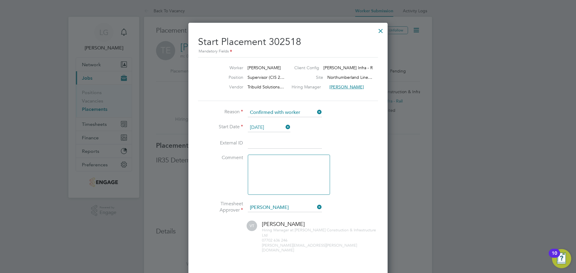
click at [272, 128] on input "18 Aug 2025" at bounding box center [269, 127] width 43 height 9
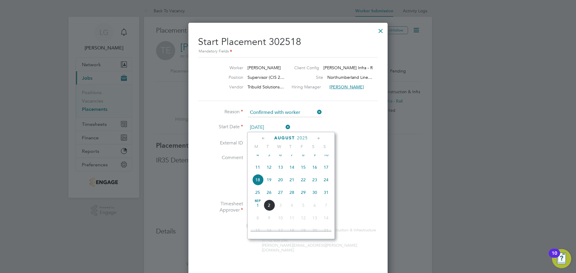
click at [270, 198] on span "26" at bounding box center [268, 192] width 11 height 11
type input "26 Aug 2025"
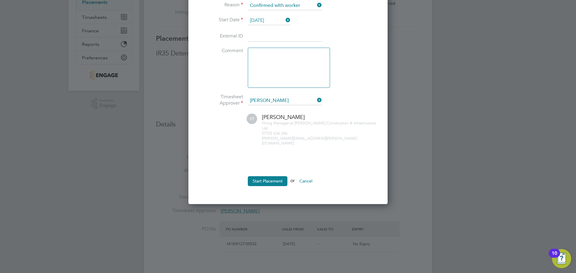
scroll to position [0, 0]
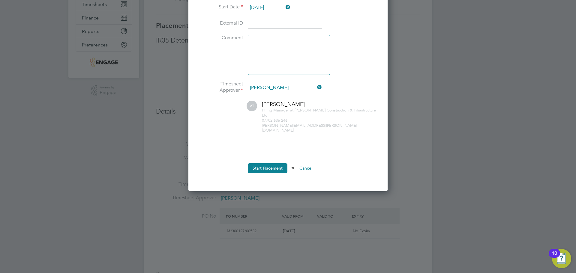
click at [268, 163] on button "Start Placement" at bounding box center [268, 168] width 40 height 10
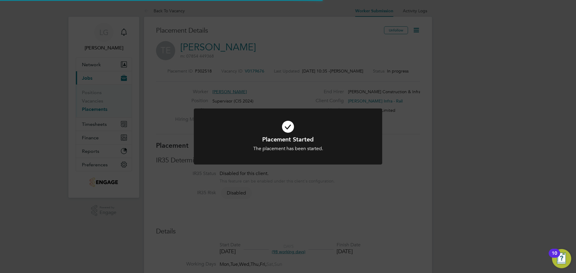
scroll to position [18, 42]
click at [170, 121] on div "Placement Started The placement has been started. Cancel Okay" at bounding box center [288, 136] width 576 height 273
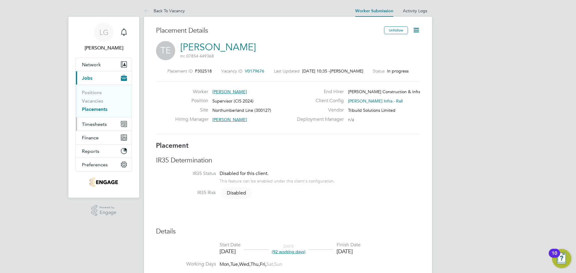
click at [97, 125] on span "Timesheets" at bounding box center [94, 124] width 25 height 6
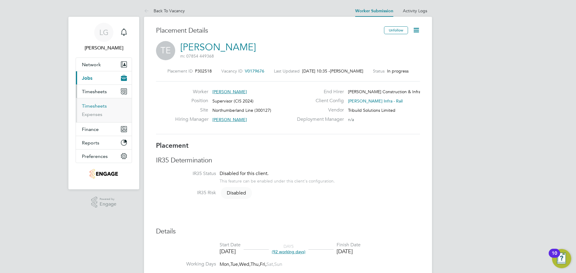
drag, startPoint x: 94, startPoint y: 108, endPoint x: 129, endPoint y: 92, distance: 38.1
click at [94, 108] on link "Timesheets" at bounding box center [94, 106] width 25 height 6
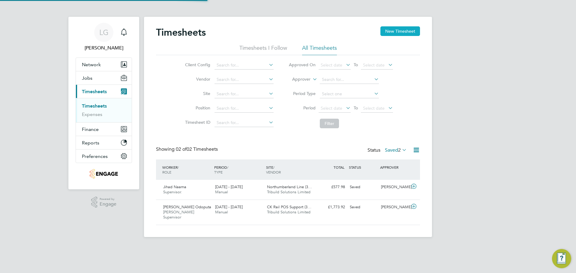
click at [403, 28] on button "New Timesheet" at bounding box center [400, 31] width 40 height 10
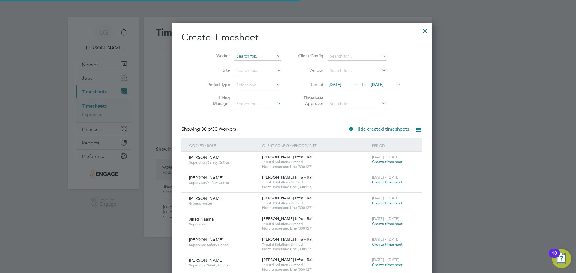
click at [248, 55] on input at bounding box center [257, 56] width 47 height 8
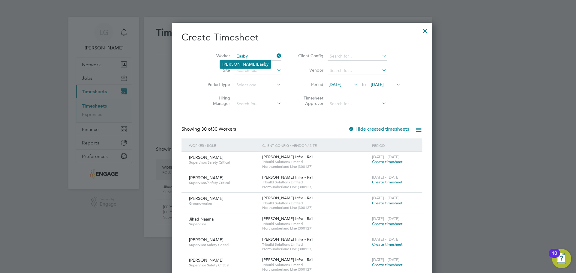
click at [258, 62] on li "Thomas Easby" at bounding box center [245, 64] width 51 height 8
type input "Thomas Easby"
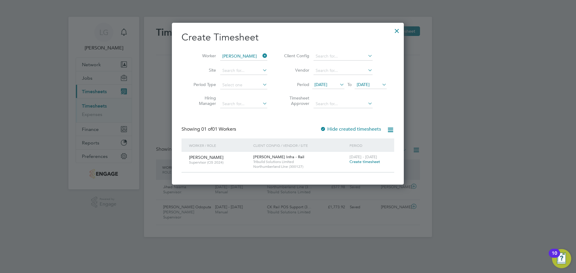
click at [366, 162] on span "Create timesheet" at bounding box center [364, 161] width 31 height 5
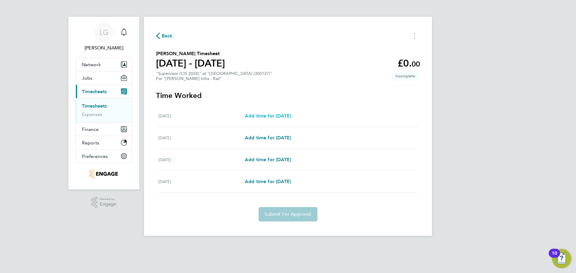
click at [274, 115] on span "Add time for Tue 26 Aug" at bounding box center [268, 116] width 46 height 6
select select "30"
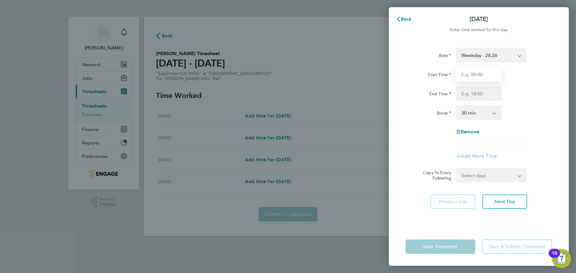
click at [483, 70] on input "Start Time" at bounding box center [479, 74] width 46 height 14
type input "07:30"
drag, startPoint x: 481, startPoint y: 94, endPoint x: 484, endPoint y: 100, distance: 6.8
click at [481, 94] on input "End Time" at bounding box center [479, 93] width 46 height 14
type input "17:30"
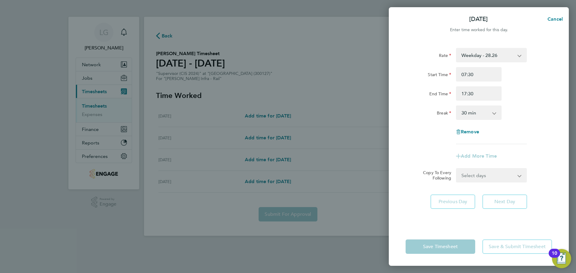
click at [524, 100] on div "End Time 17:30" at bounding box center [478, 93] width 151 height 14
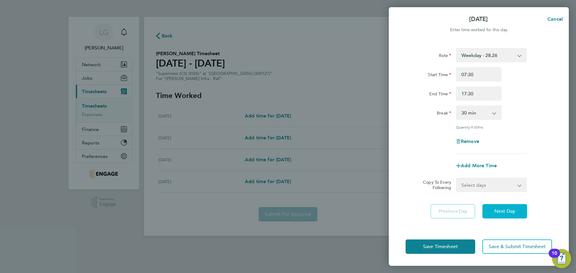
click at [512, 211] on span "Next Day" at bounding box center [504, 211] width 21 height 6
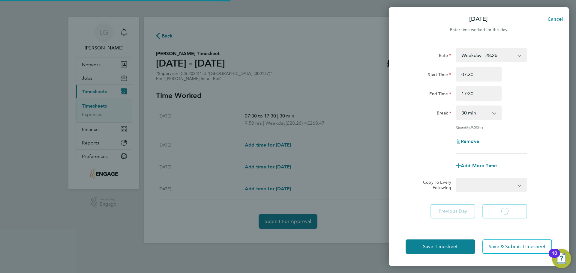
select select "30"
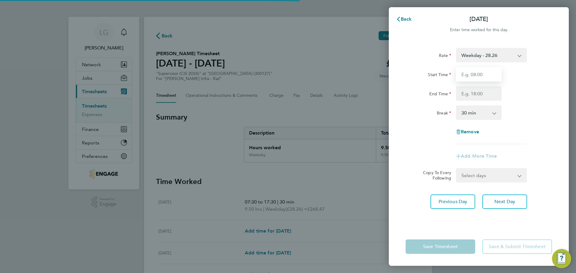
click at [479, 73] on input "Start Time" at bounding box center [479, 74] width 46 height 14
type input "07:30"
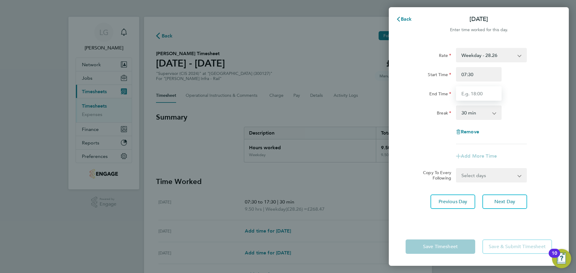
click at [476, 94] on input "End Time" at bounding box center [479, 93] width 46 height 14
type input "17:30"
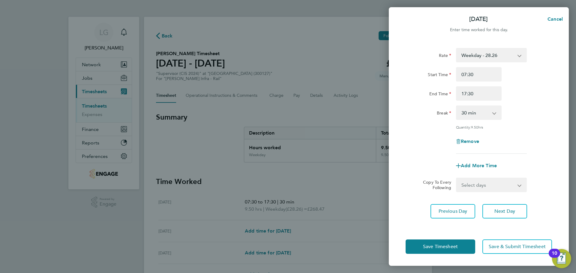
click at [521, 96] on div "End Time 17:30" at bounding box center [478, 93] width 151 height 14
click at [516, 209] on button "Next Day" at bounding box center [504, 211] width 45 height 14
select select "30"
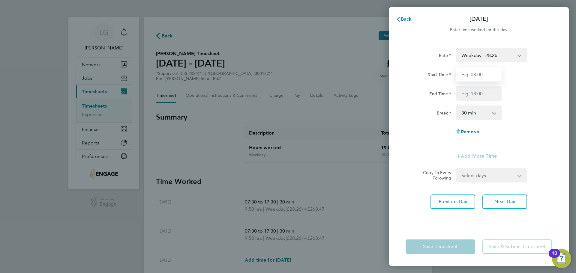
click at [475, 75] on input "Start Time" at bounding box center [479, 74] width 46 height 14
type input "07:30"
click at [474, 92] on input "End Time" at bounding box center [479, 93] width 46 height 14
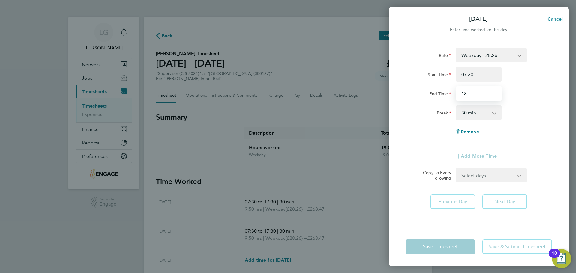
type input "18:00"
click at [531, 107] on div "Break 0 min 15 min 30 min 45 min 60 min 75 min 90 min" at bounding box center [478, 113] width 151 height 14
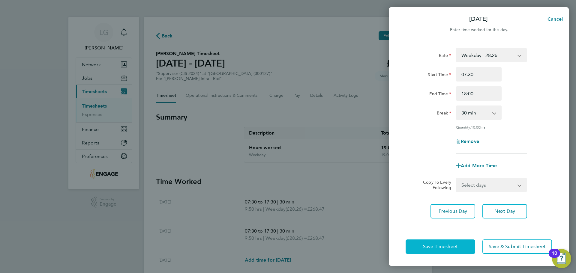
click at [450, 245] on span "Save Timesheet" at bounding box center [440, 247] width 35 height 6
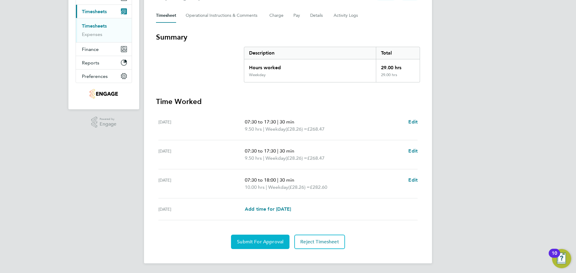
click at [258, 241] on span "Submit For Approval" at bounding box center [260, 242] width 46 height 6
click at [46, 118] on div "LG Lee Garrity Notifications Applications: Network Team Members Businesses Site…" at bounding box center [288, 96] width 576 height 353
click at [97, 25] on link "Timesheets" at bounding box center [94, 26] width 25 height 6
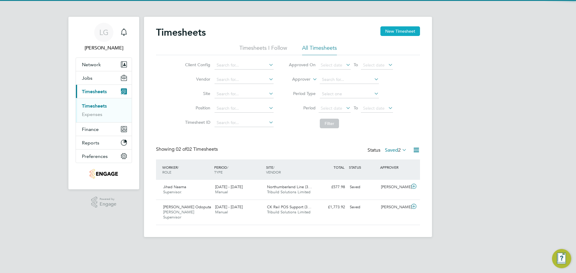
click at [393, 31] on button "New Timesheet" at bounding box center [400, 31] width 40 height 10
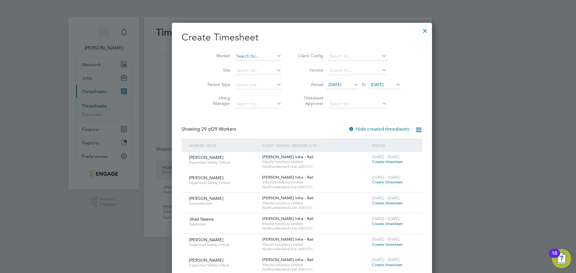
click at [243, 57] on input at bounding box center [257, 56] width 47 height 8
click at [242, 63] on li "Paul Mil lband" at bounding box center [249, 64] width 58 height 8
type input "Paul Millband"
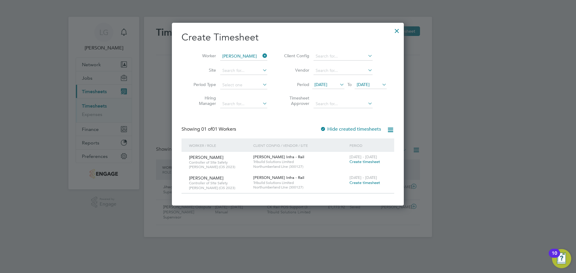
click at [363, 182] on span "Create timesheet" at bounding box center [364, 182] width 31 height 5
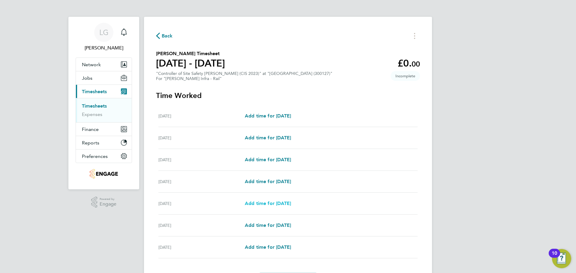
click at [277, 202] on span "Add time for Wed 27 Aug" at bounding box center [268, 204] width 46 height 6
select select "30"
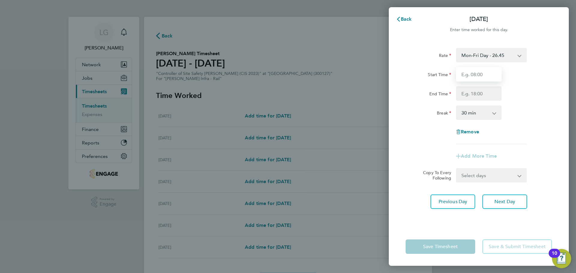
click at [481, 74] on input "Start Time" at bounding box center [479, 74] width 46 height 14
type input "07:30"
click at [478, 97] on input "End Time" at bounding box center [479, 93] width 46 height 14
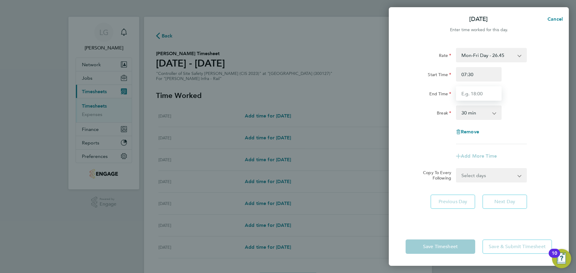
type input "17:30"
click at [530, 103] on div "Rate Mon-Fri Day - 26.45 Weekend - 34.39 Mon-Thurs Night - 30.42 Start Time 07:…" at bounding box center [478, 96] width 146 height 96
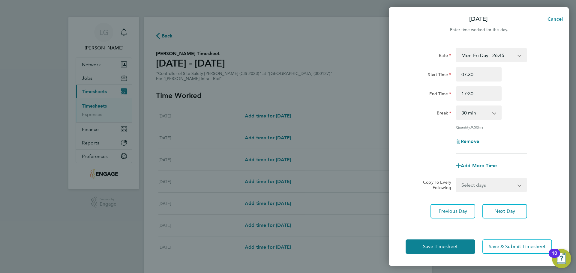
drag, startPoint x: 500, startPoint y: 182, endPoint x: 498, endPoint y: 187, distance: 5.2
click at [500, 182] on select "Select days Day Thursday Friday" at bounding box center [487, 184] width 63 height 13
select select "DAY"
click at [456, 178] on select "Select days Day Thursday Friday" at bounding box center [487, 184] width 63 height 13
select select "2025-08-29"
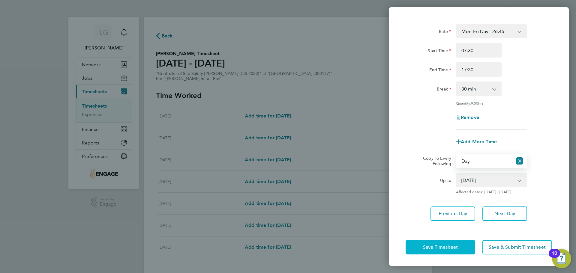
click at [448, 244] on span "Save Timesheet" at bounding box center [440, 247] width 35 height 6
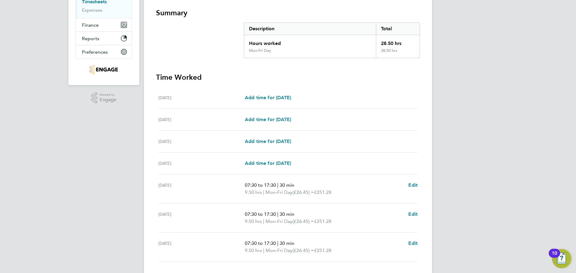
scroll to position [56, 0]
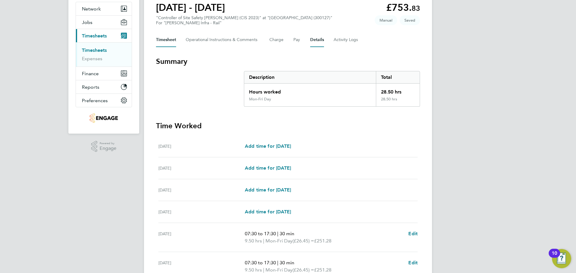
click at [319, 42] on button "Details" at bounding box center [317, 40] width 14 height 14
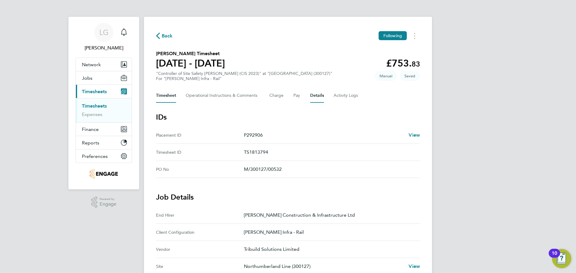
click at [172, 92] on button "Timesheet" at bounding box center [166, 95] width 20 height 14
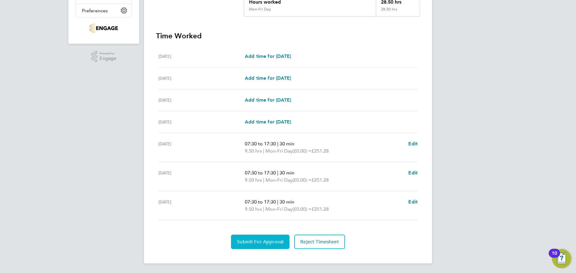
click at [264, 238] on button "Submit For Approval" at bounding box center [260, 242] width 58 height 14
click at [99, 128] on div "LG Lee Garrity Notifications Applications: Network Team Members Businesses Site…" at bounding box center [288, 63] width 576 height 419
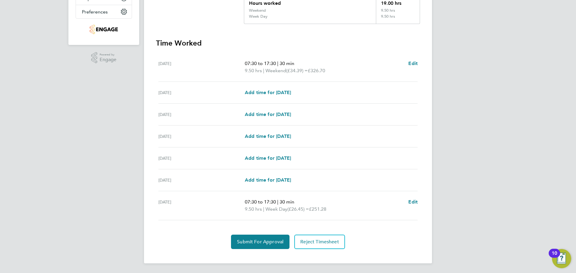
scroll to position [25, 0]
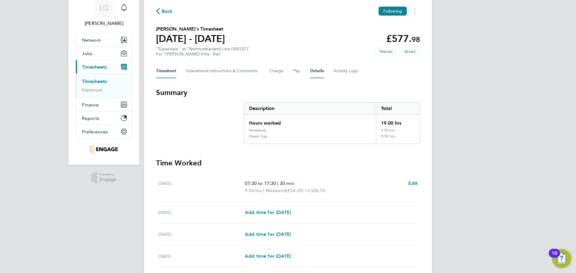
drag, startPoint x: 315, startPoint y: 73, endPoint x: 309, endPoint y: 96, distance: 23.8
click at [315, 73] on button "Details" at bounding box center [317, 71] width 14 height 14
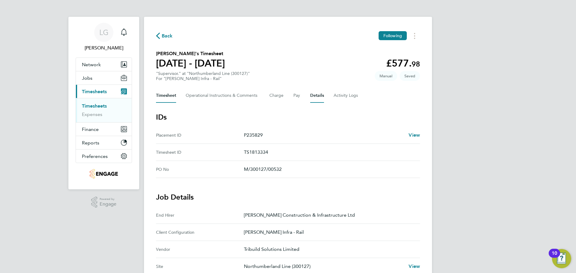
click at [169, 93] on button "Timesheet" at bounding box center [166, 95] width 20 height 14
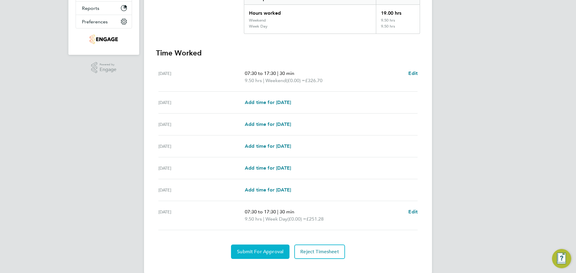
scroll to position [145, 0]
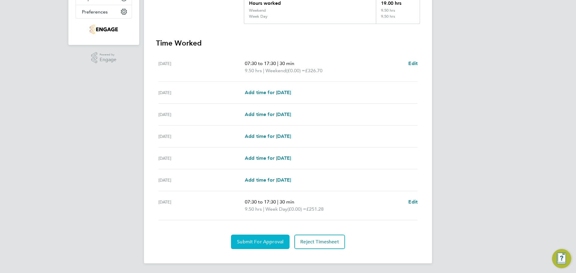
click at [266, 244] on span "Submit For Approval" at bounding box center [260, 242] width 46 height 6
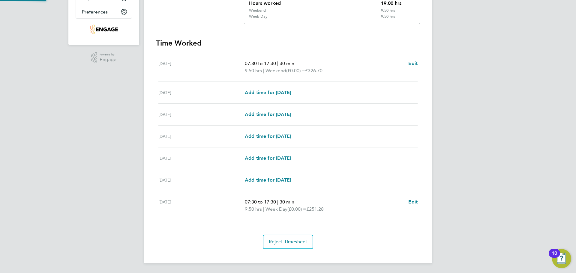
scroll to position [0, 0]
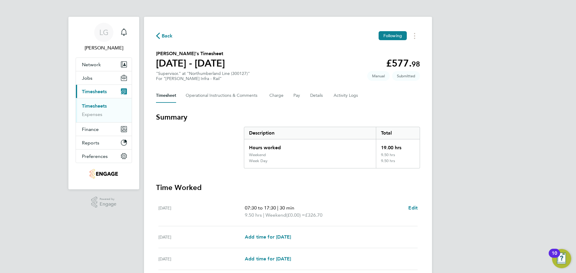
click at [96, 104] on link "Timesheets" at bounding box center [94, 106] width 25 height 6
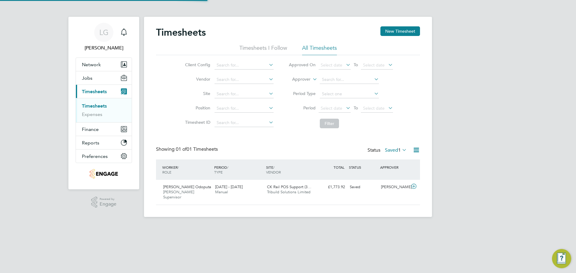
scroll to position [15, 52]
click at [400, 150] on span "1" at bounding box center [399, 150] width 3 height 6
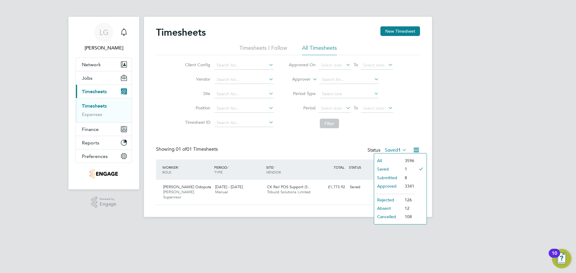
click at [397, 177] on li "Submitted" at bounding box center [388, 178] width 28 height 8
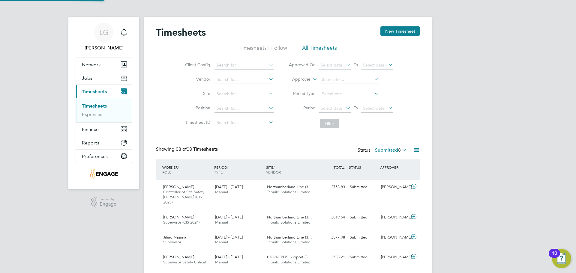
scroll to position [0, 0]
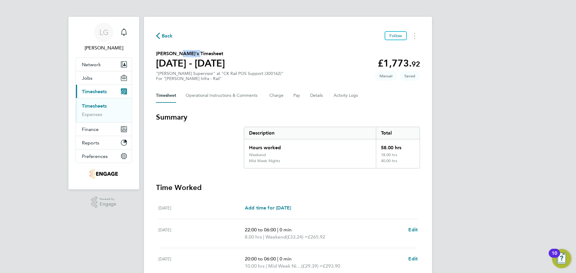
drag, startPoint x: 197, startPoint y: 53, endPoint x: 178, endPoint y: 55, distance: 19.5
click at [178, 55] on h2 "[PERSON_NAME]'s Timesheet" at bounding box center [190, 53] width 69 height 7
drag, startPoint x: 182, startPoint y: 55, endPoint x: 16, endPoint y: 68, distance: 165.8
click at [16, 68] on div "LG [PERSON_NAME] Notifications Applications: Network Team Members Businesses Si…" at bounding box center [288, 223] width 576 height 447
click at [99, 105] on link "Timesheets" at bounding box center [94, 106] width 25 height 6
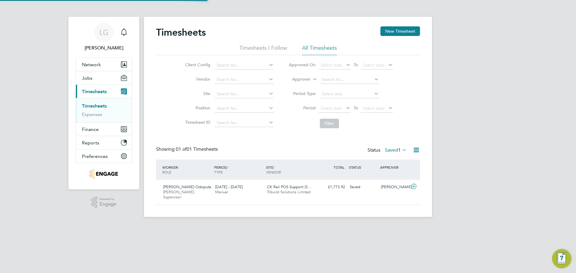
scroll to position [15, 52]
click at [389, 149] on label "Saved 1" at bounding box center [396, 150] width 22 height 6
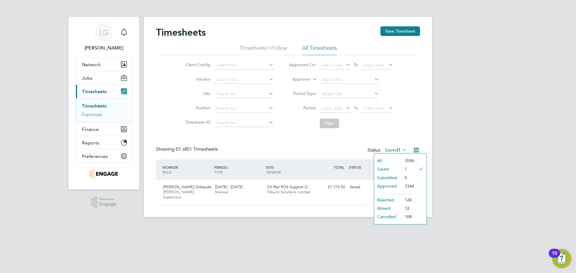
drag, startPoint x: 392, startPoint y: 176, endPoint x: 358, endPoint y: 173, distance: 34.0
click at [392, 176] on li "Submitted" at bounding box center [388, 178] width 28 height 8
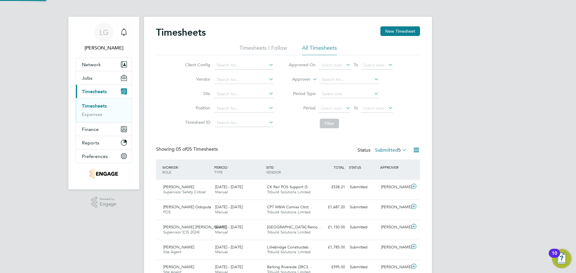
scroll to position [0, 0]
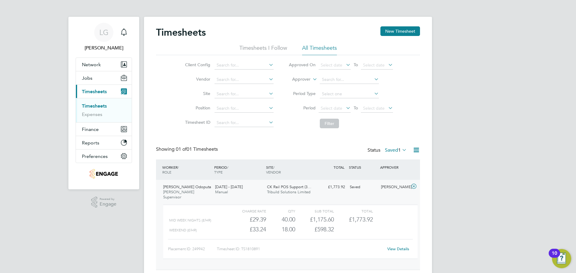
scroll to position [10, 58]
